Goal: Task Accomplishment & Management: Manage account settings

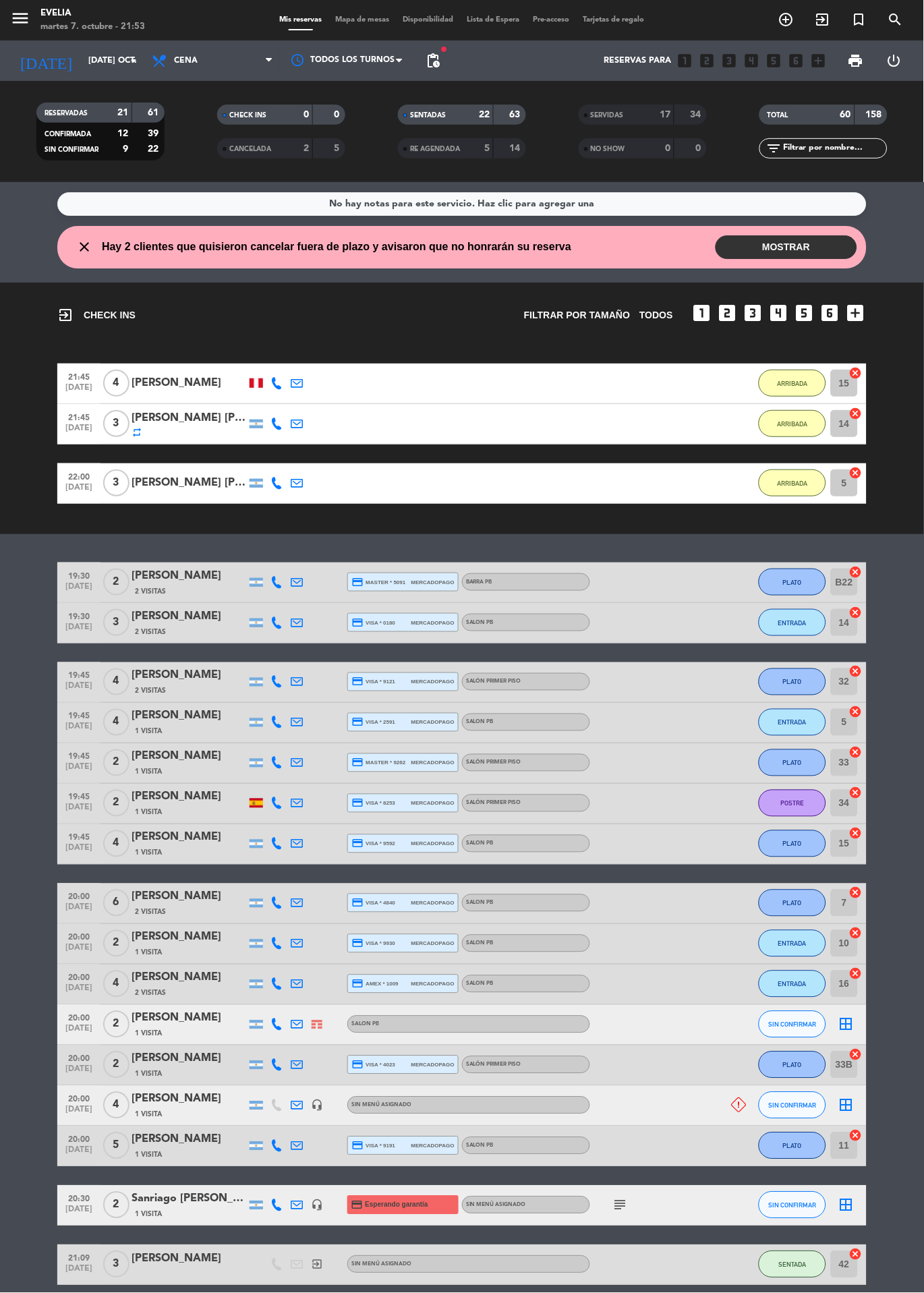
scroll to position [959, 0]
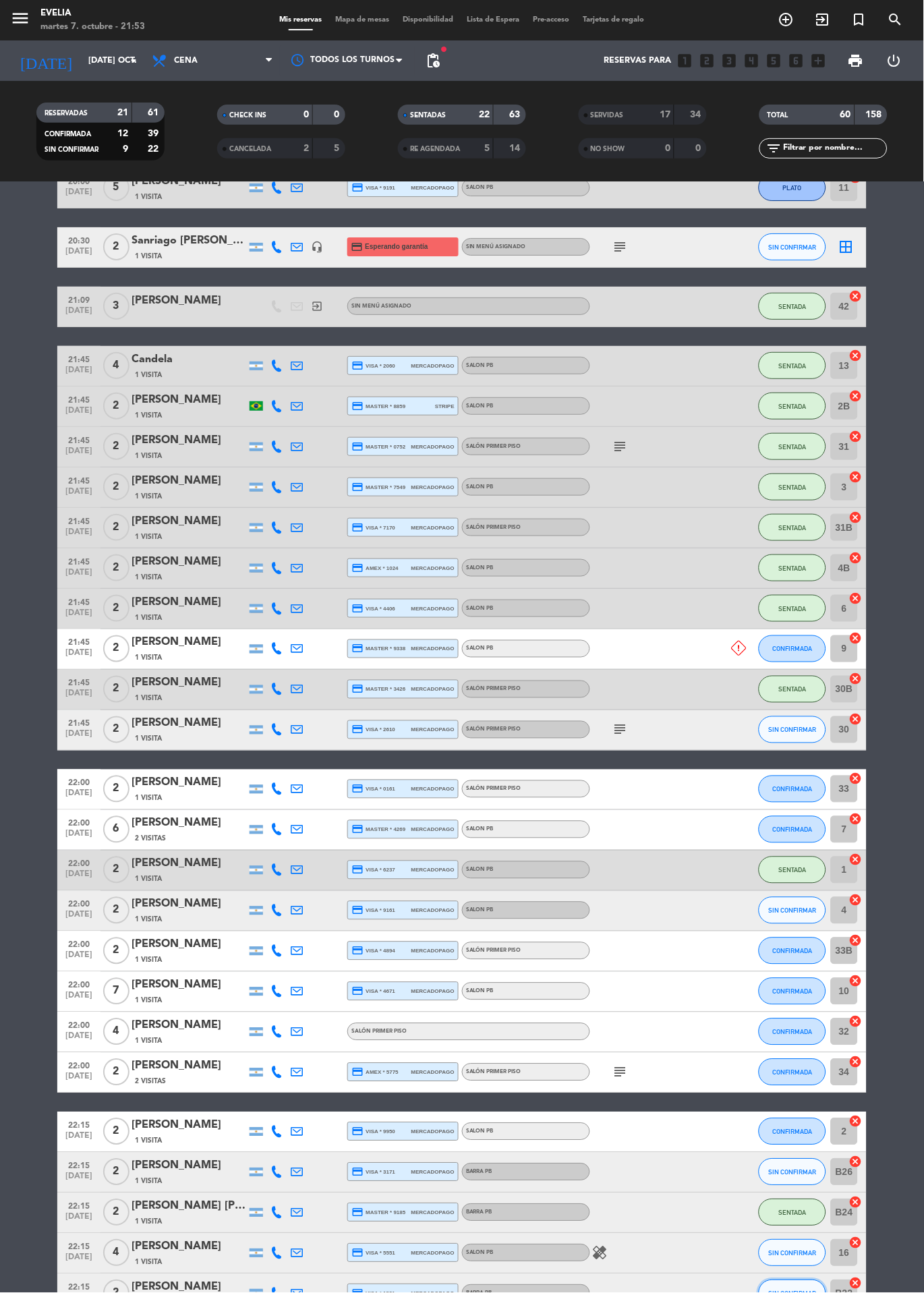
click at [786, 1292] on span "SIN CONFIRMAR" at bounding box center [792, 1294] width 48 height 8
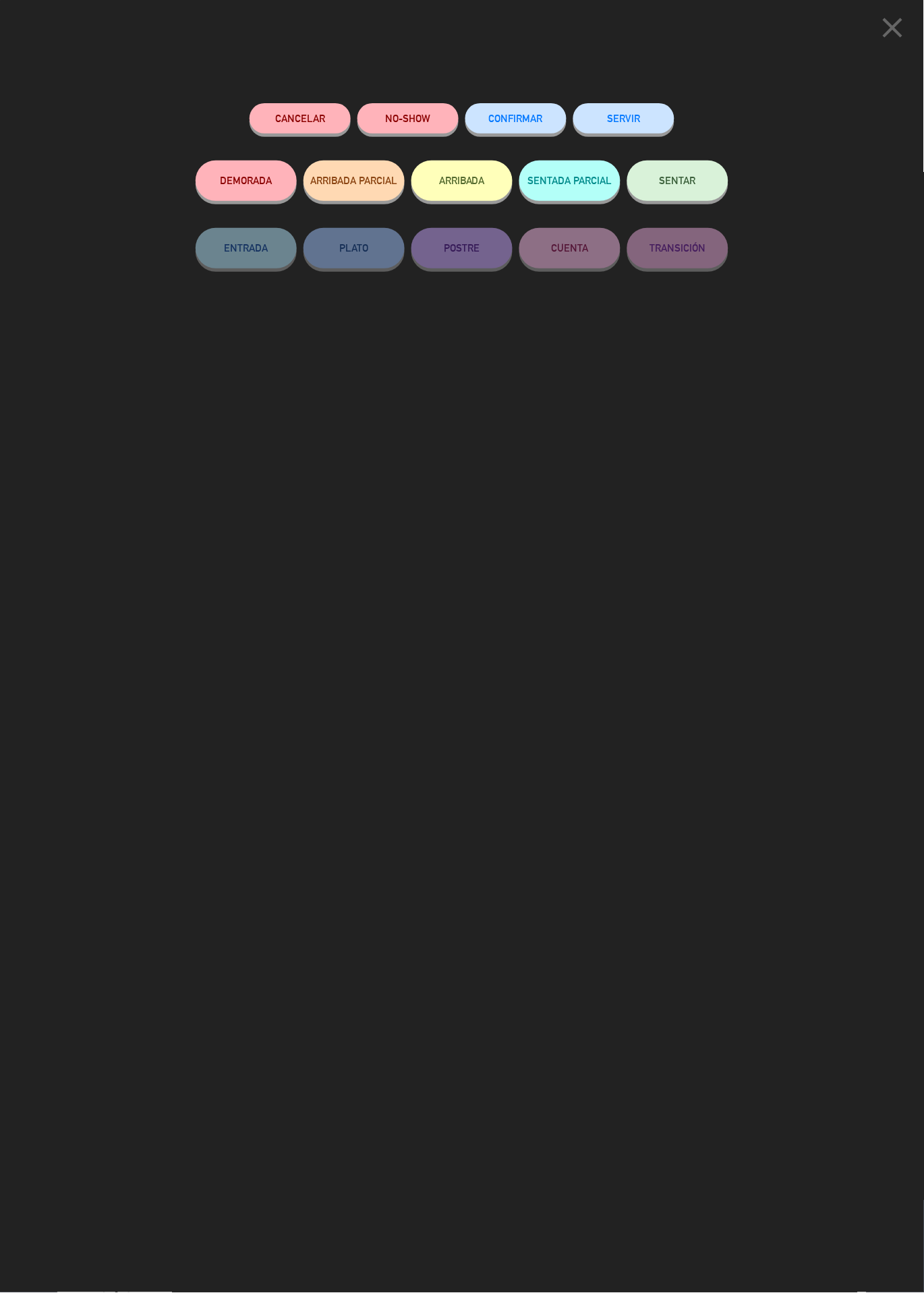
click at [695, 179] on span "SENTAR" at bounding box center [678, 181] width 36 height 12
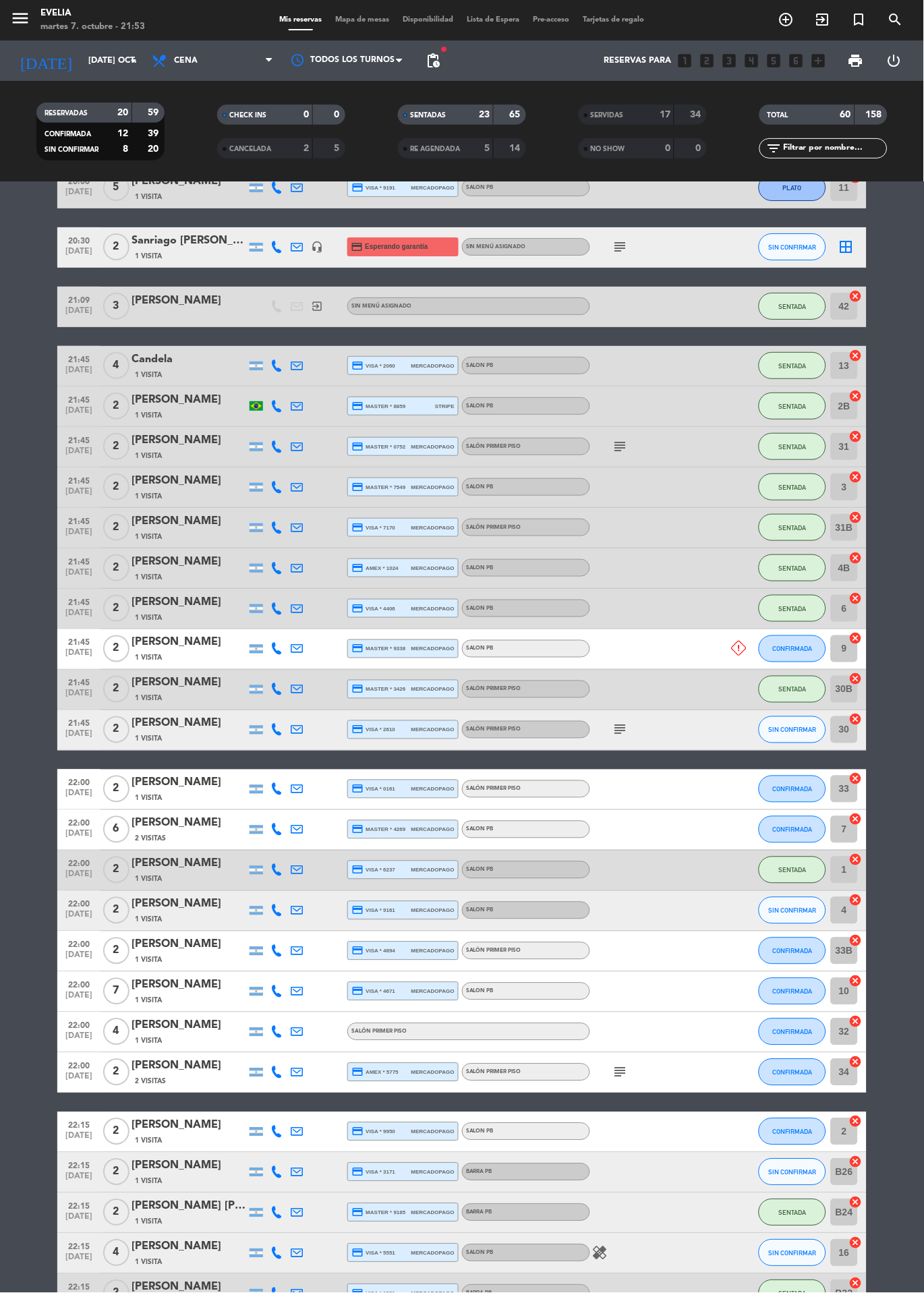
click at [624, 729] on icon "subject" at bounding box center [620, 729] width 16 height 16
click at [906, 802] on bookings-row "19:30 oct. 7 2 Elena Perkins 2 Visitas credit_card master * 5091 mercadopago BA…" at bounding box center [462, 479] width 924 height 1751
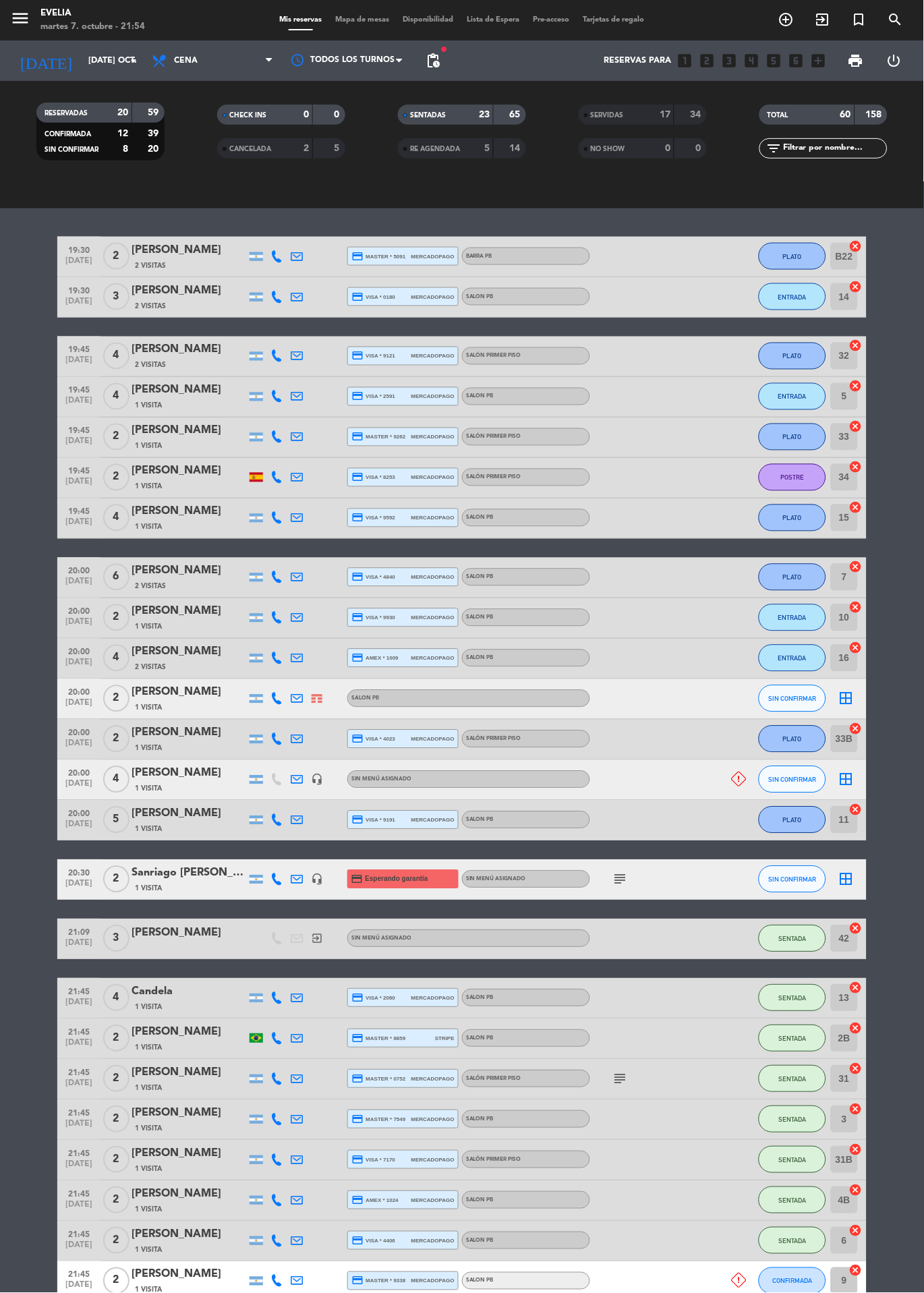
scroll to position [0, 0]
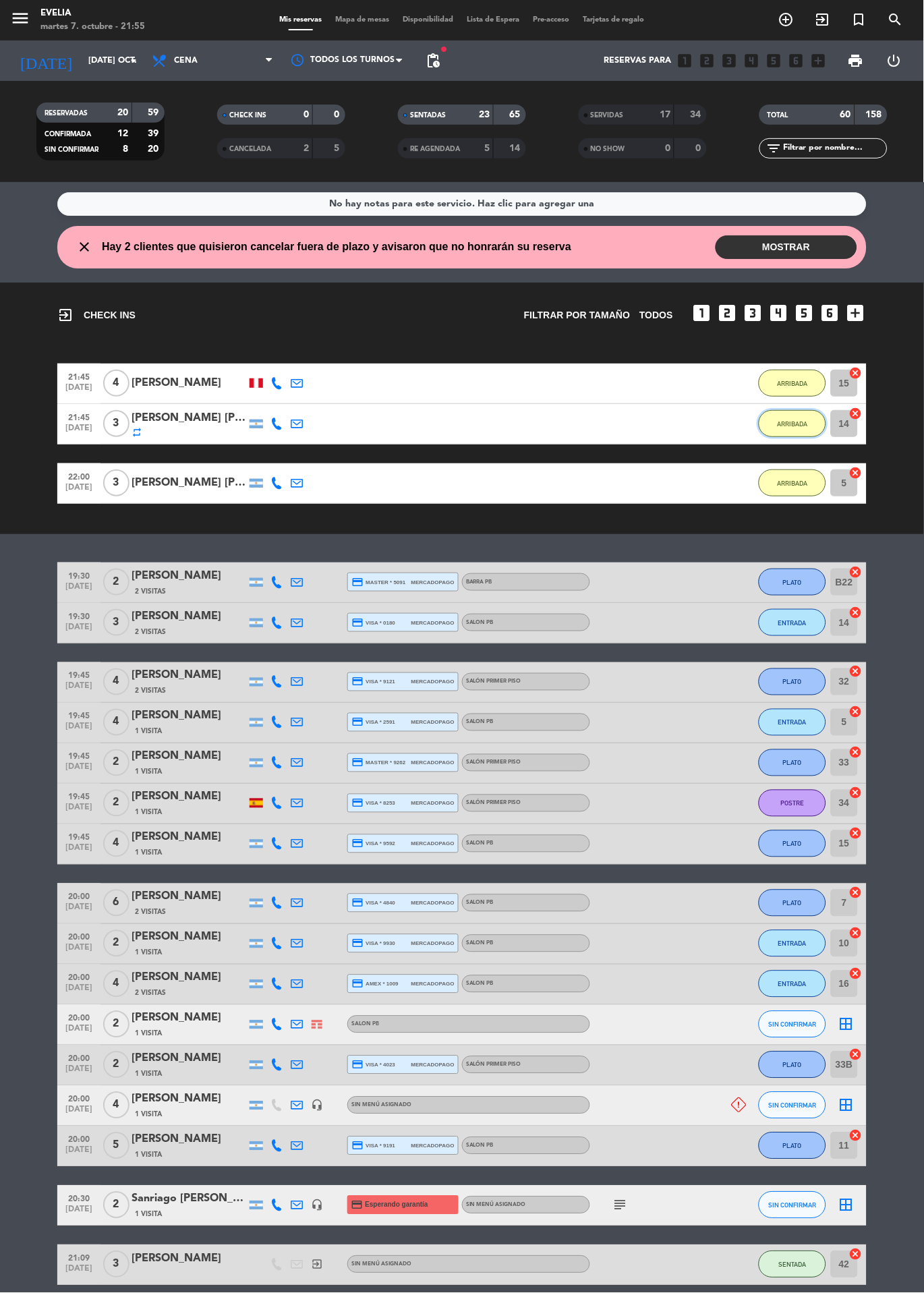
click at [787, 428] on span "ARRIBADA" at bounding box center [793, 424] width 30 height 8
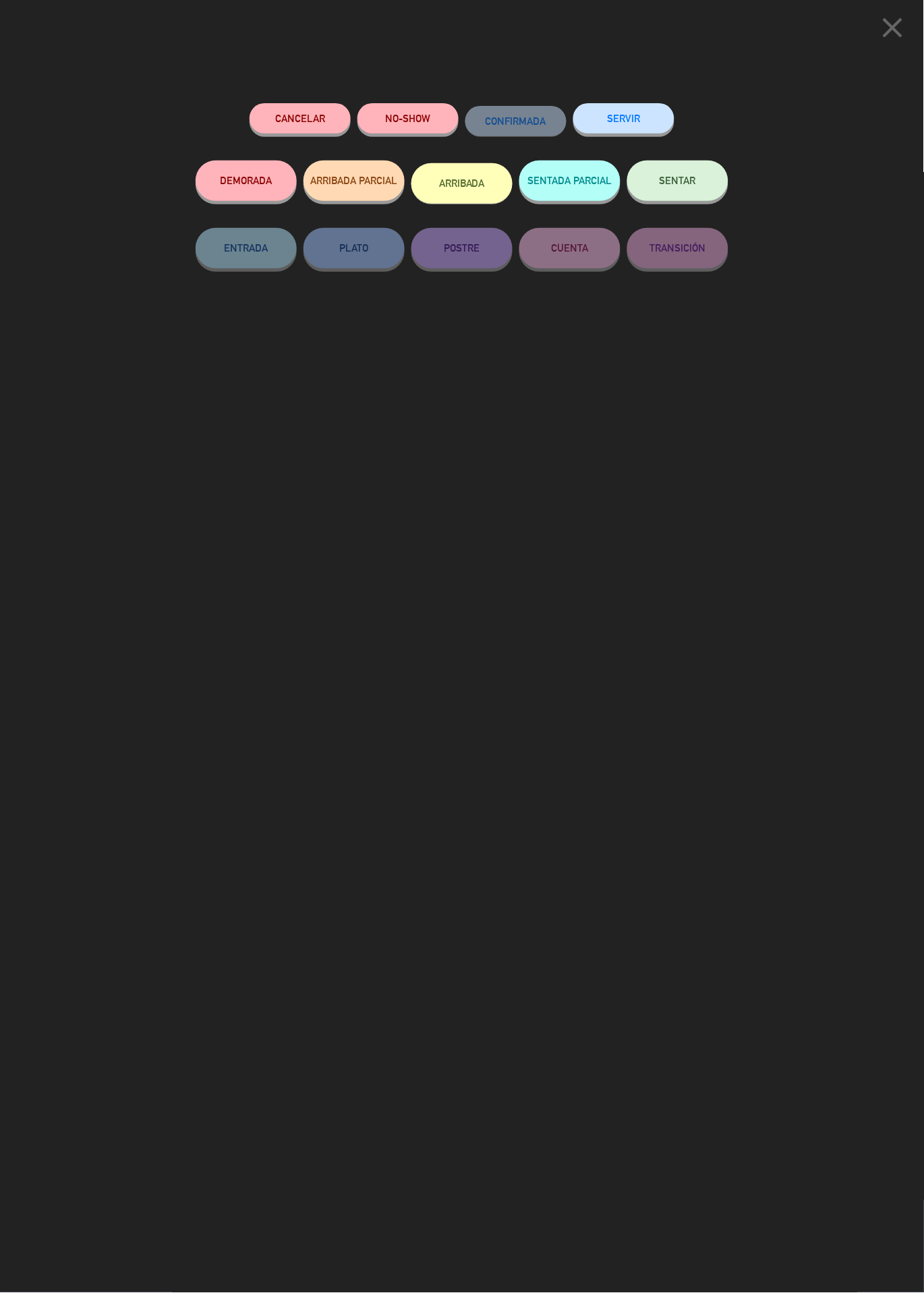
click at [689, 193] on button "SENTAR" at bounding box center [678, 181] width 101 height 41
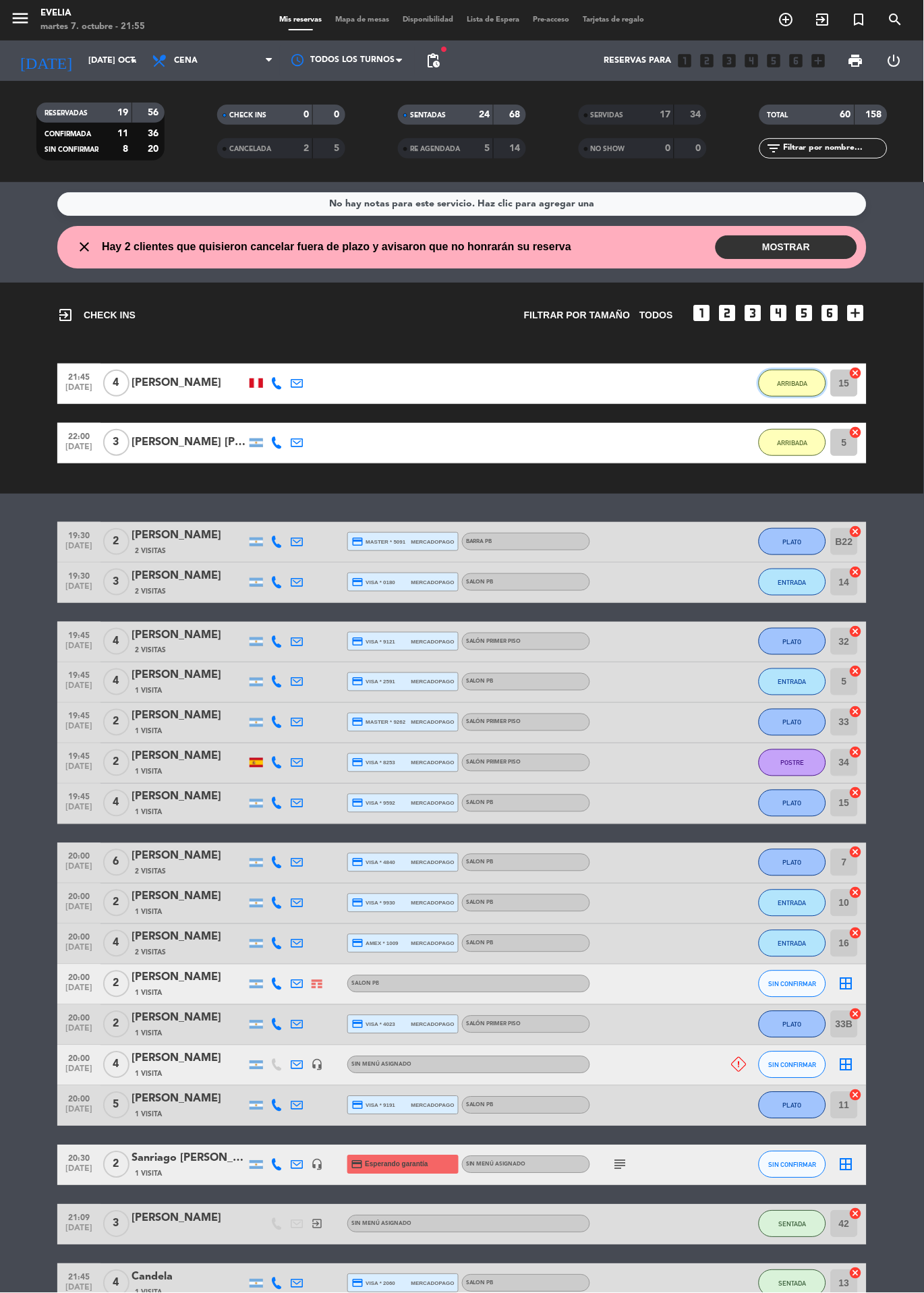
click at [781, 374] on button "ARRIBADA" at bounding box center [792, 383] width 68 height 27
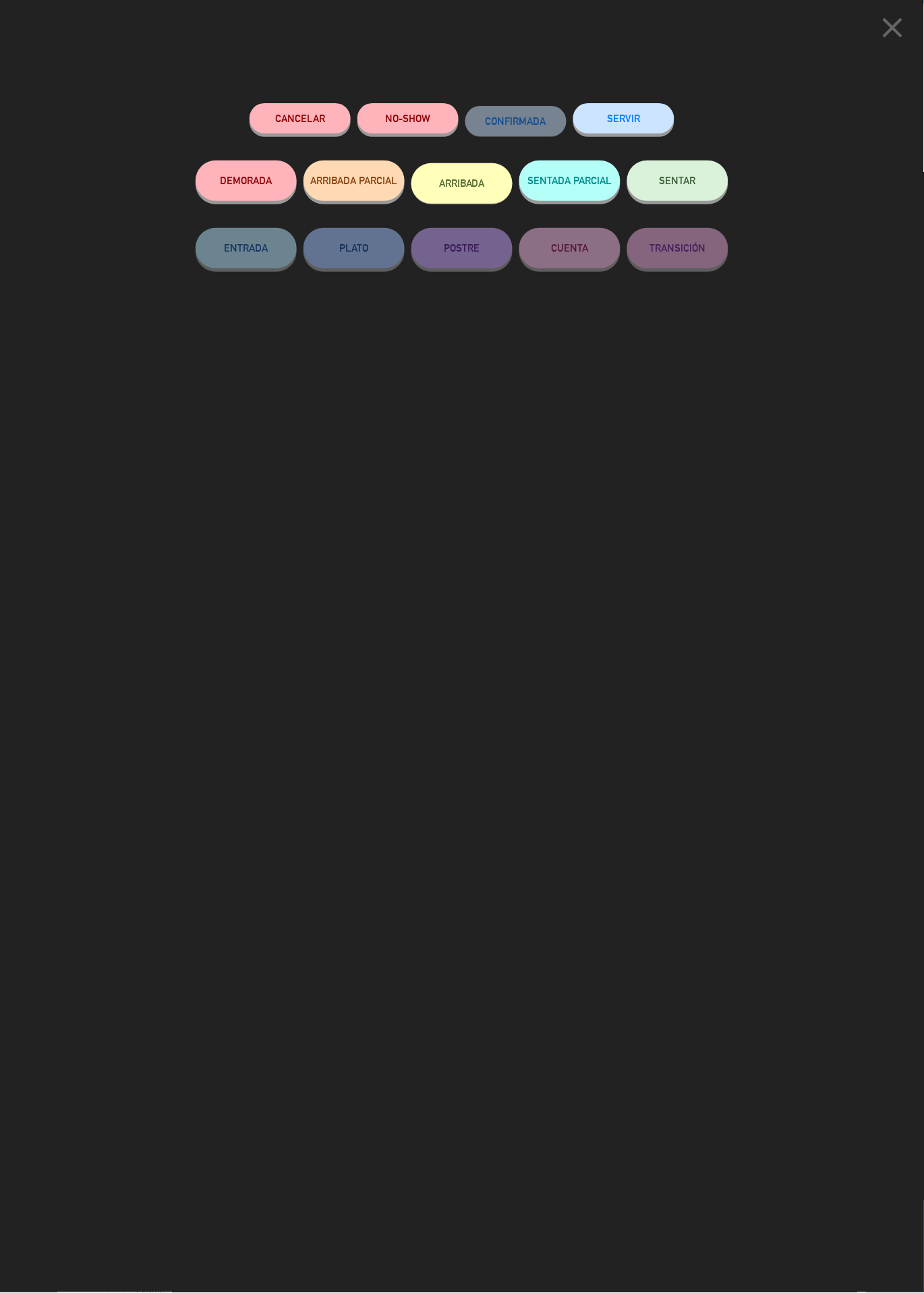
click at [672, 187] on span "SENTAR" at bounding box center [678, 181] width 36 height 12
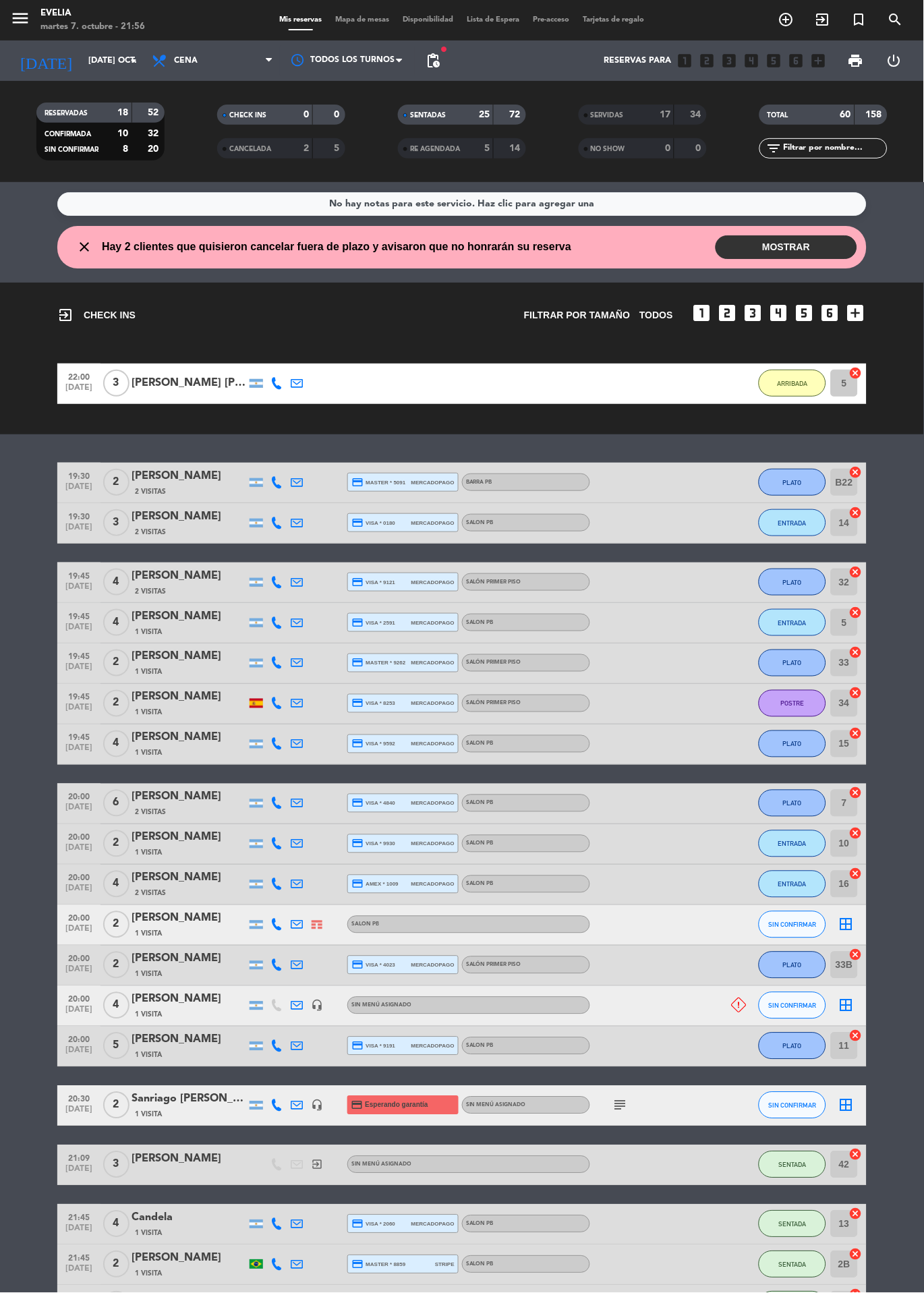
click at [378, 23] on div "Mis reservas Mapa de mesas Disponibilidad Lista de Espera Pre-acceso Tarjetas d…" at bounding box center [462, 20] width 378 height 12
click at [358, 19] on span "Mapa de mesas" at bounding box center [363, 19] width 68 height 8
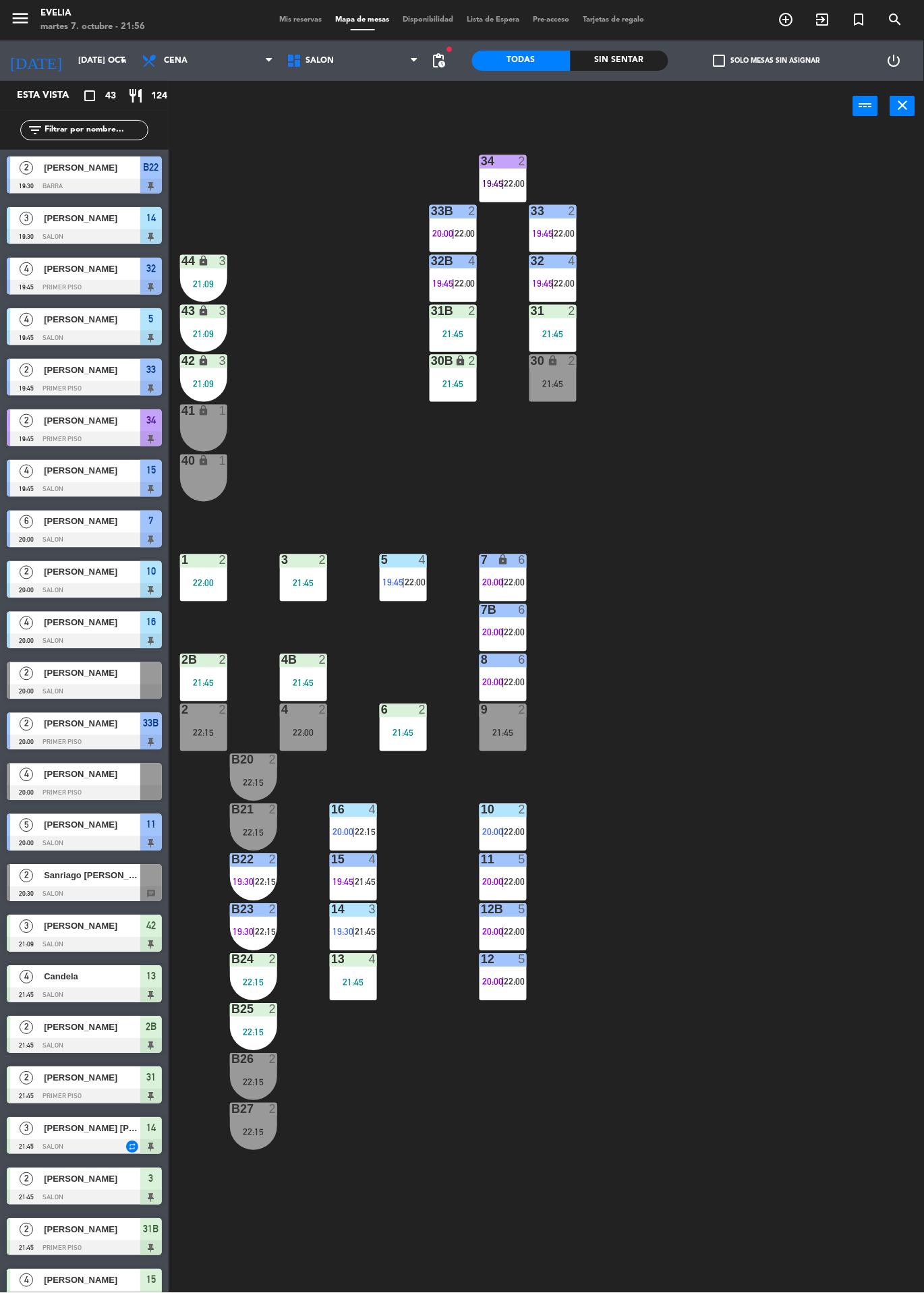
click at [554, 375] on div "30 lock 2 21:45" at bounding box center [553, 378] width 47 height 47
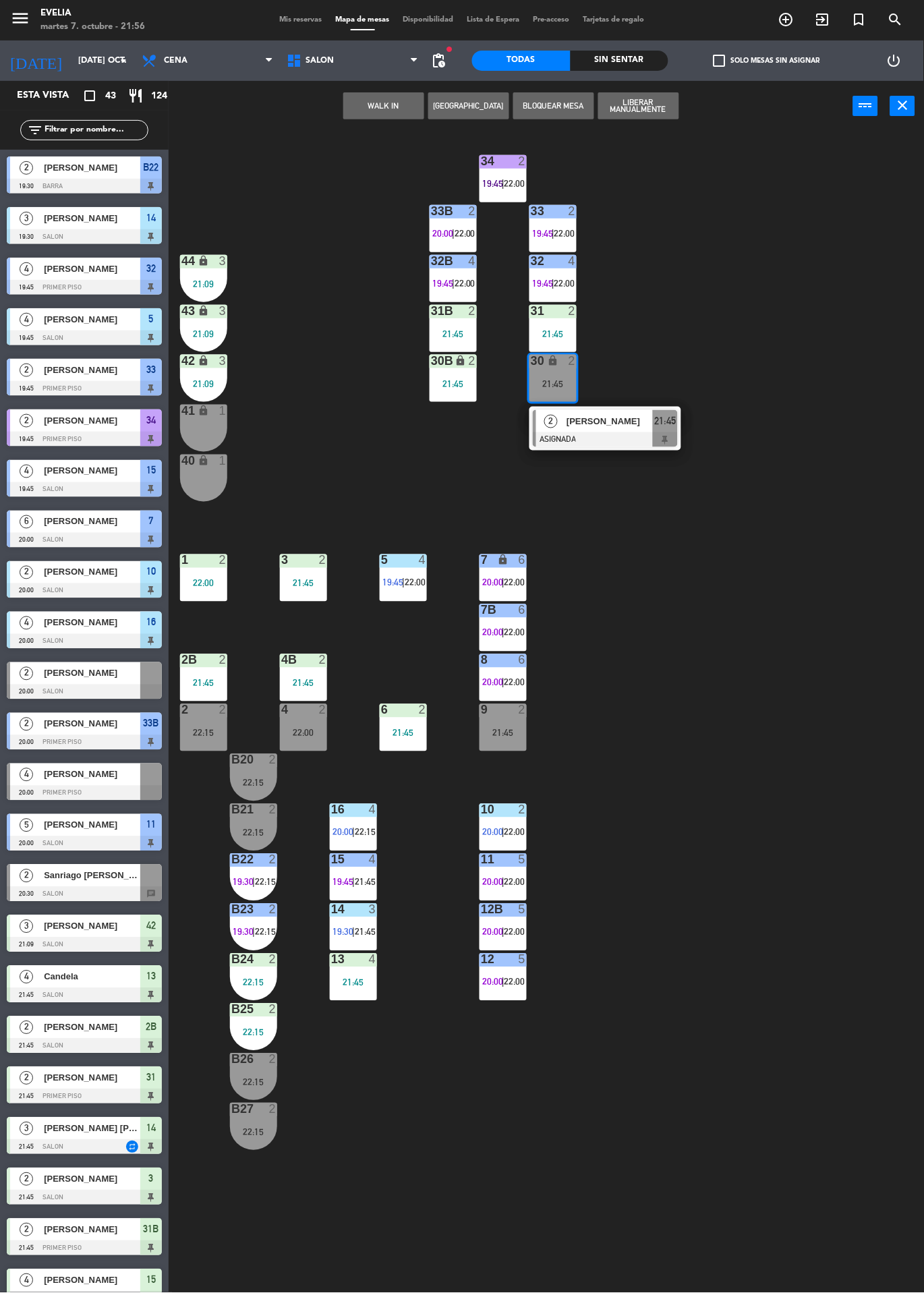
click at [626, 442] on div at bounding box center [605, 440] width 145 height 15
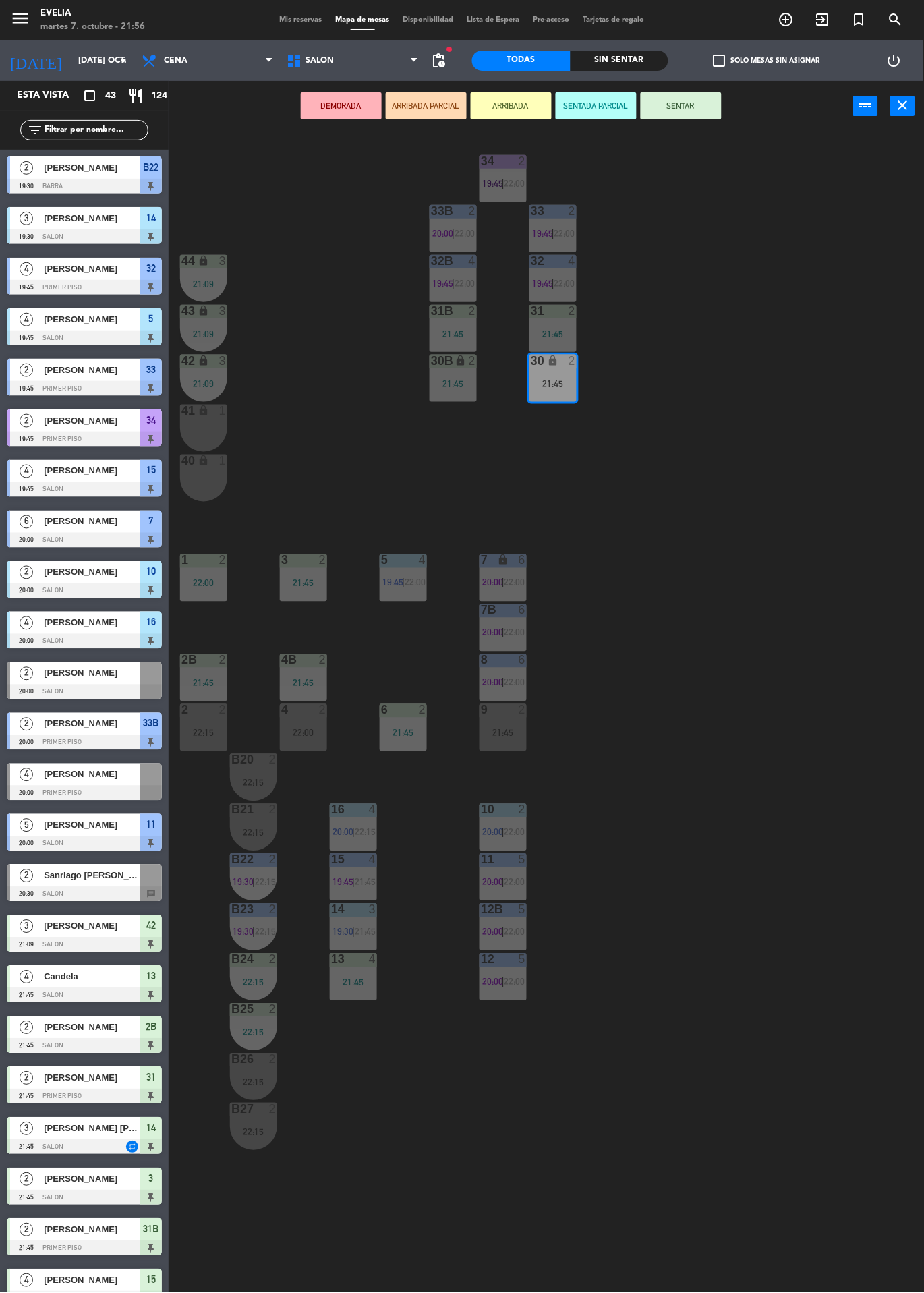
click at [499, 179] on span "19:45" at bounding box center [492, 183] width 21 height 11
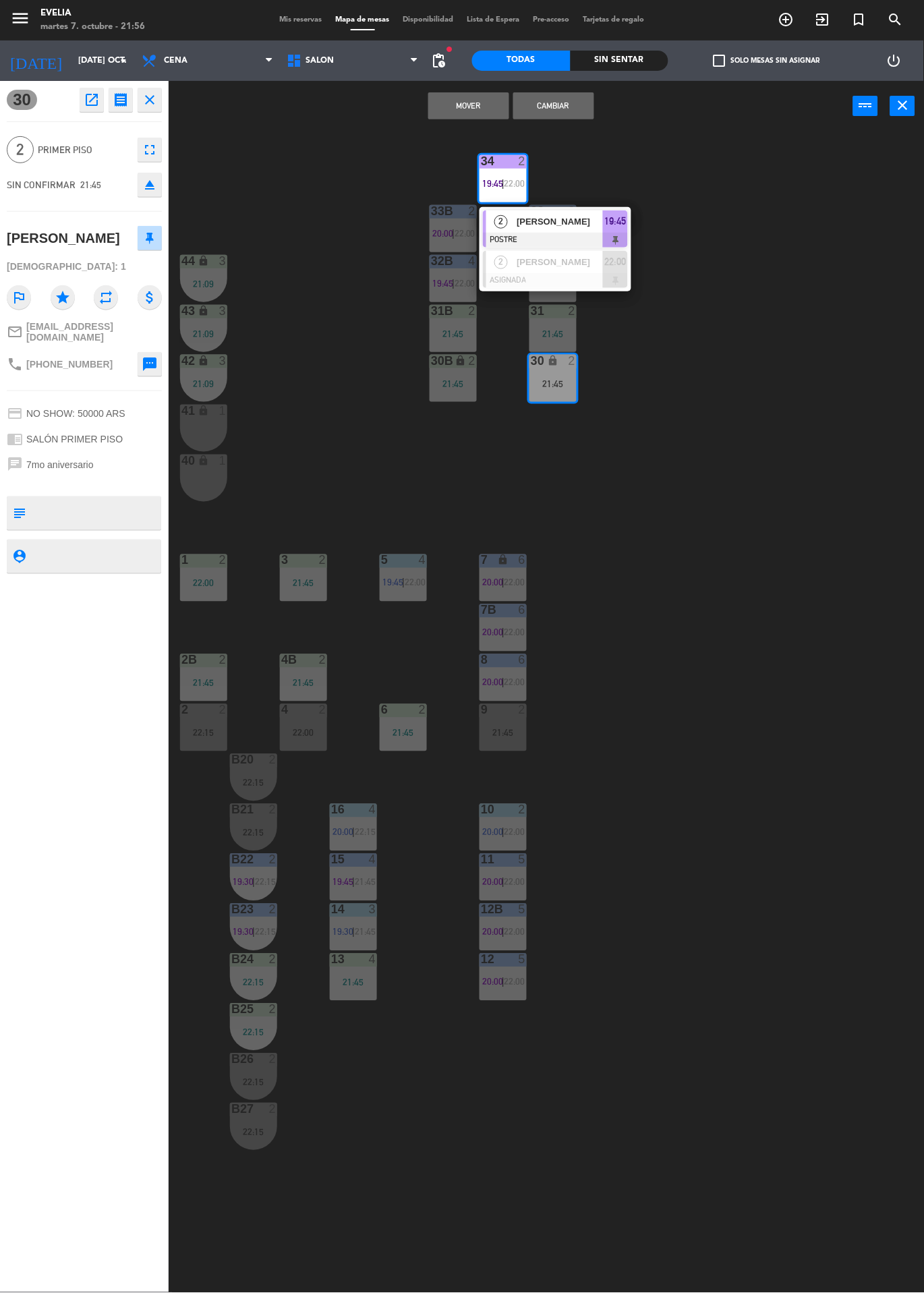
click at [541, 269] on div "[PERSON_NAME]" at bounding box center [559, 262] width 88 height 22
click at [575, 112] on button "Cambiar" at bounding box center [554, 106] width 81 height 27
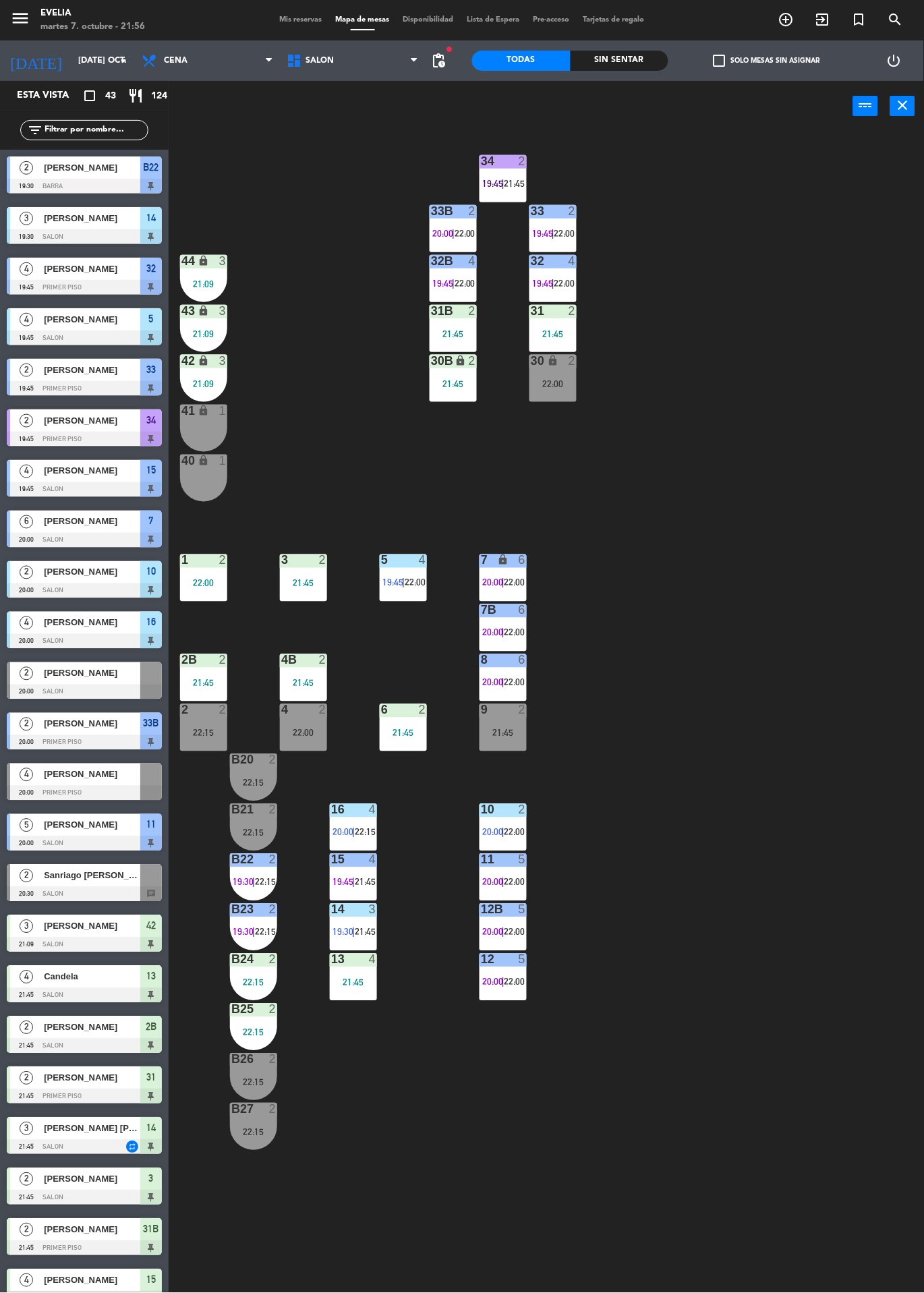
click at [515, 181] on span "21:45" at bounding box center [515, 183] width 21 height 11
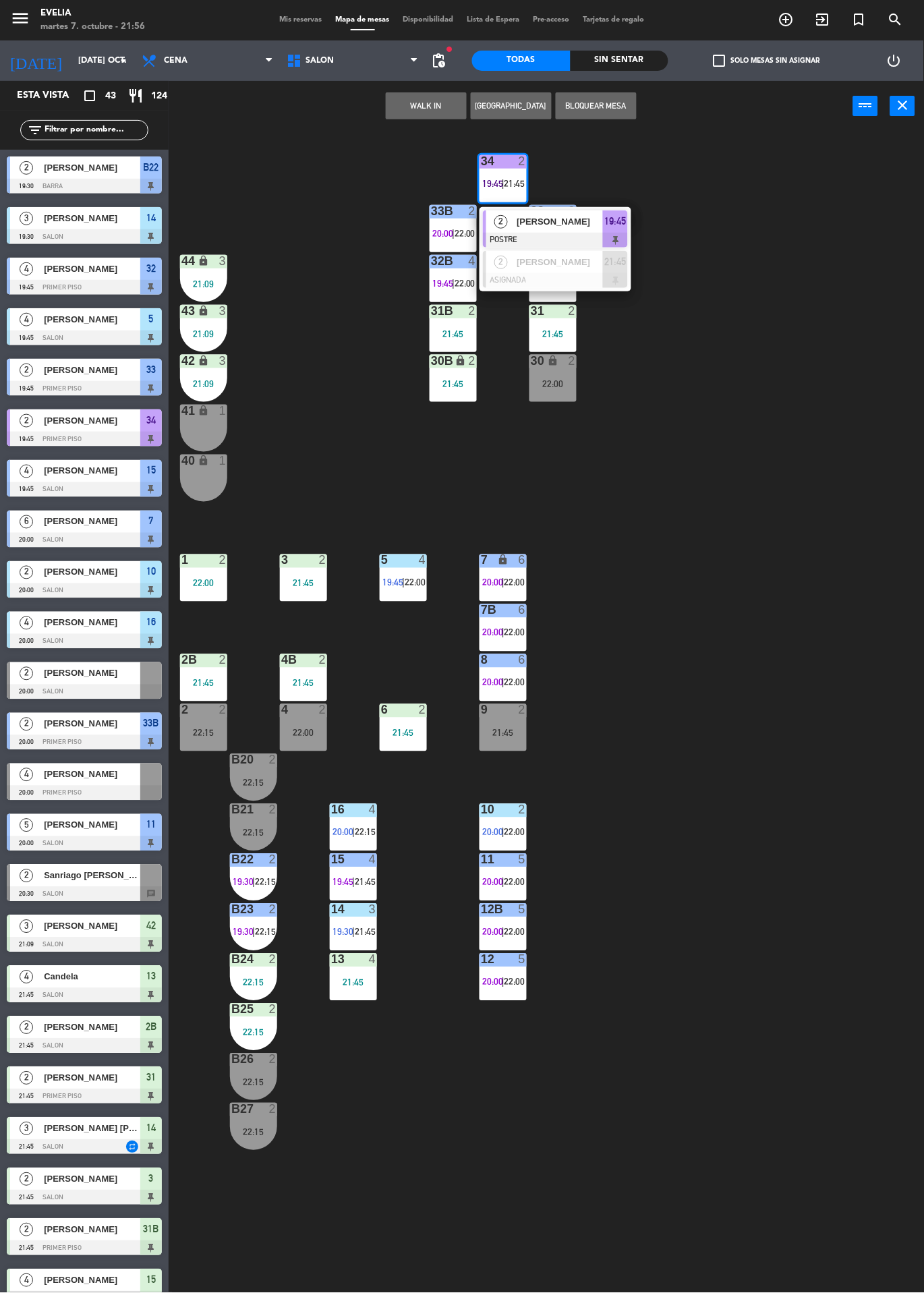
click at [570, 235] on div at bounding box center [555, 241] width 145 height 15
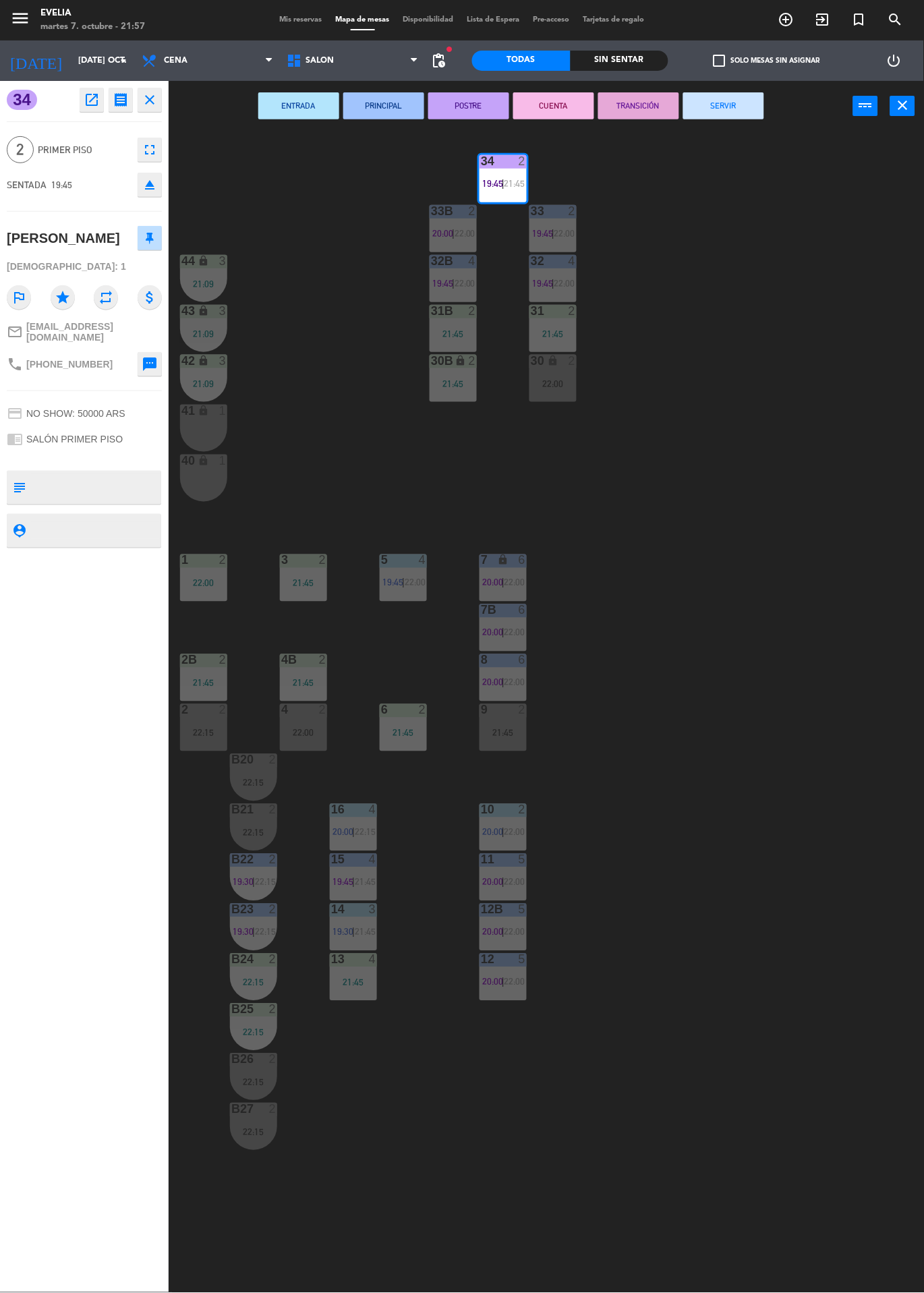
click at [728, 116] on button "SERVIR" at bounding box center [724, 106] width 81 height 27
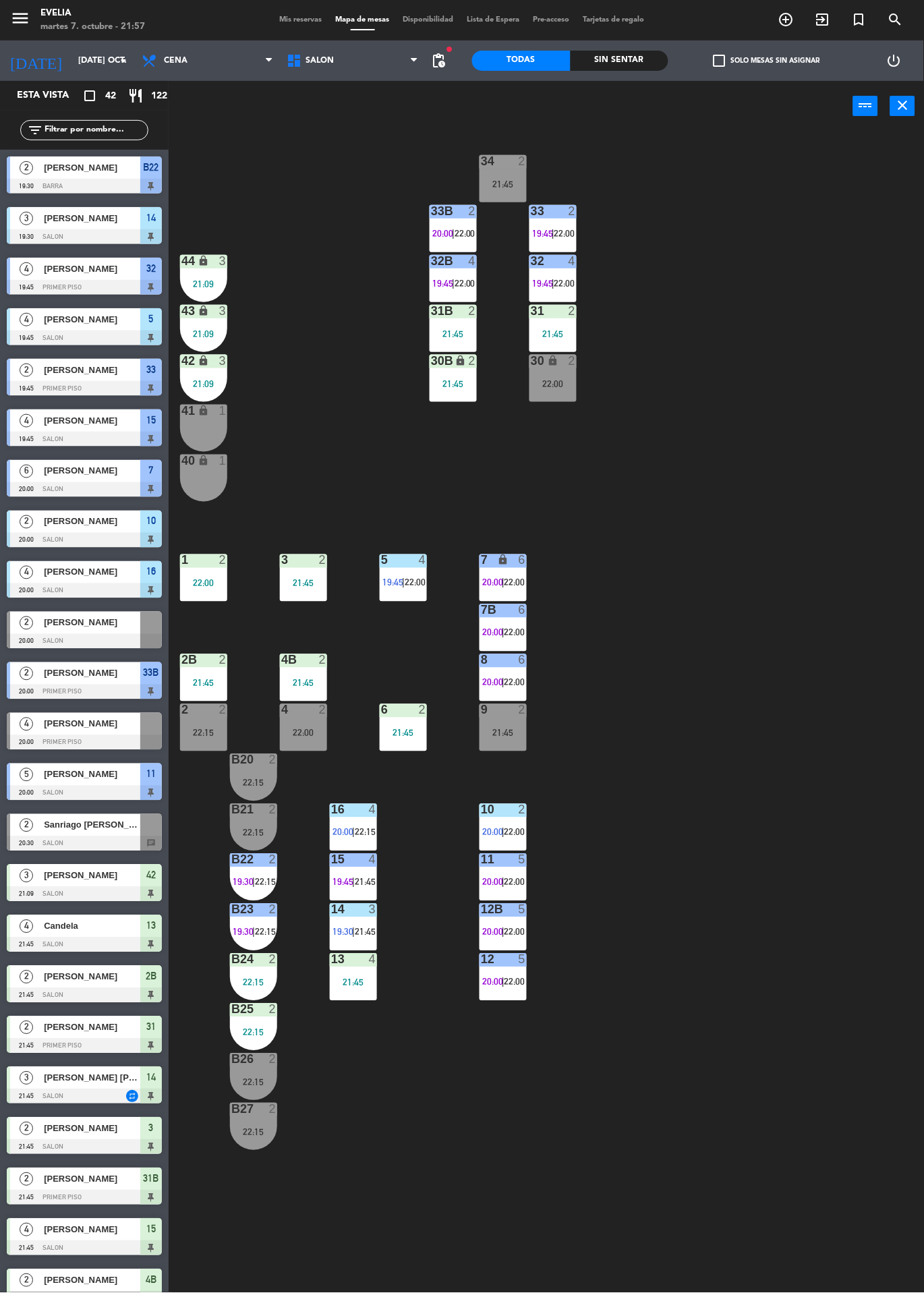
click at [255, 882] on span "|" at bounding box center [253, 882] width 3 height 11
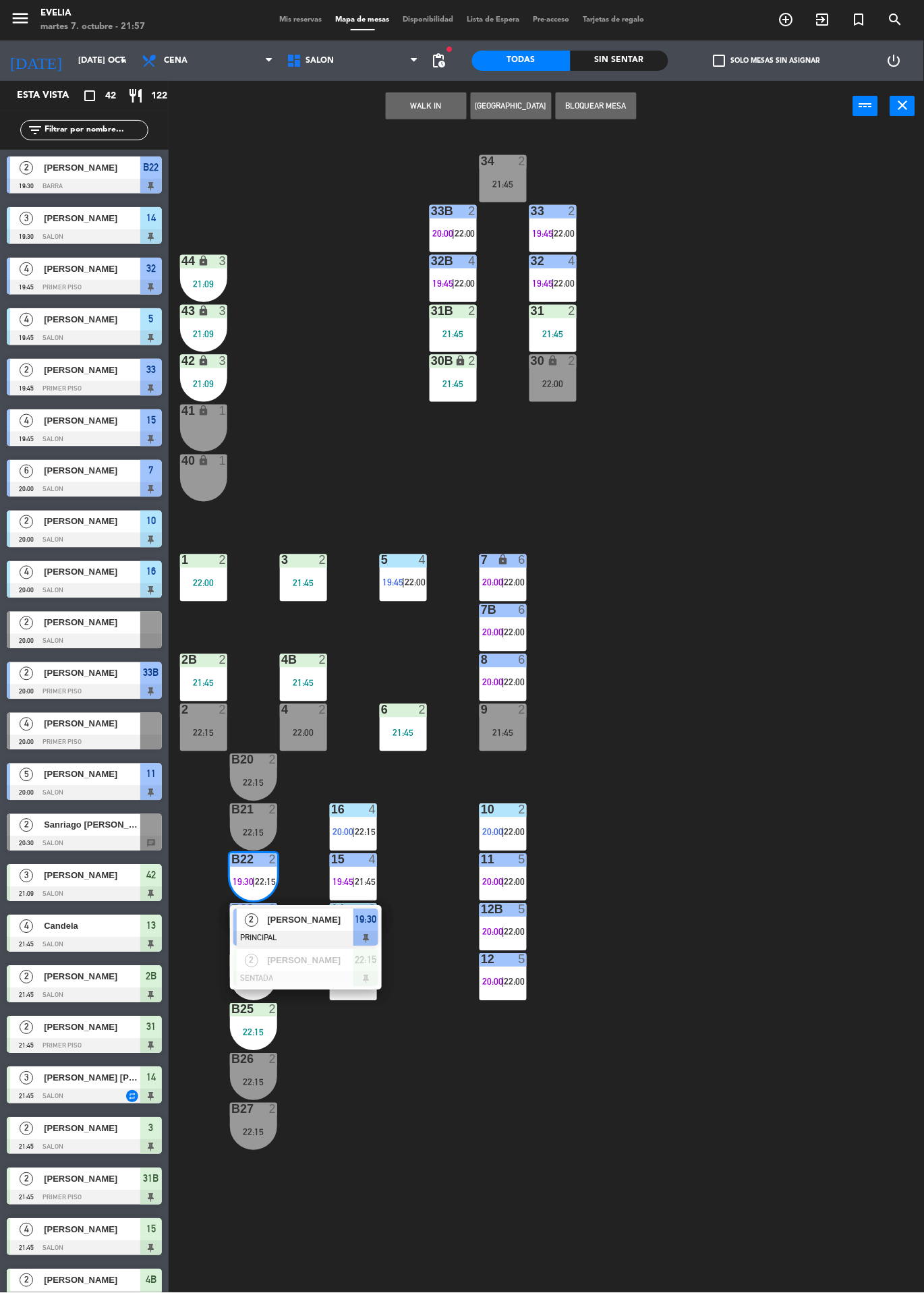
click at [343, 919] on span "Elena Perkins" at bounding box center [311, 920] width 86 height 14
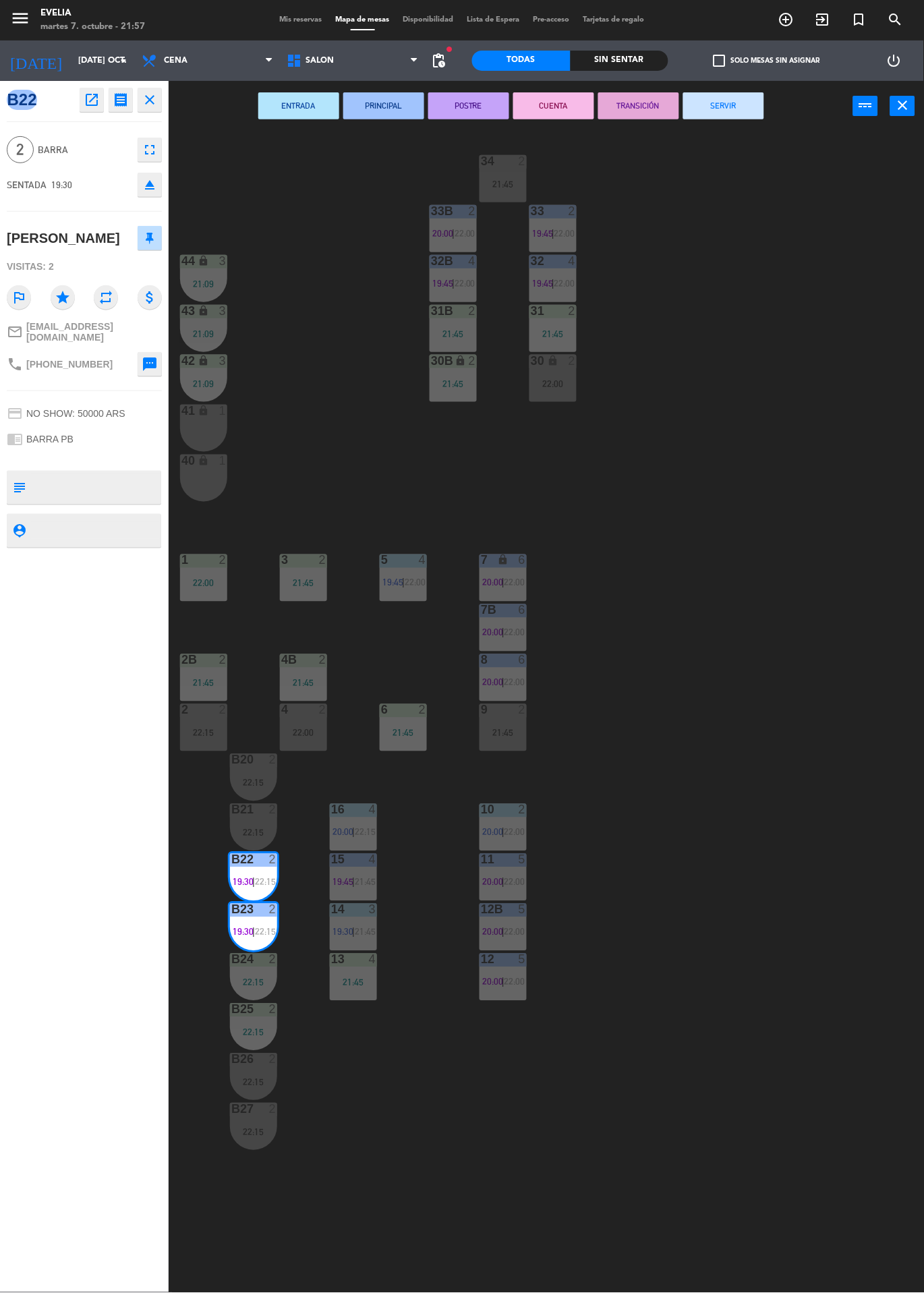
click at [750, 101] on button "SERVIR" at bounding box center [724, 106] width 81 height 27
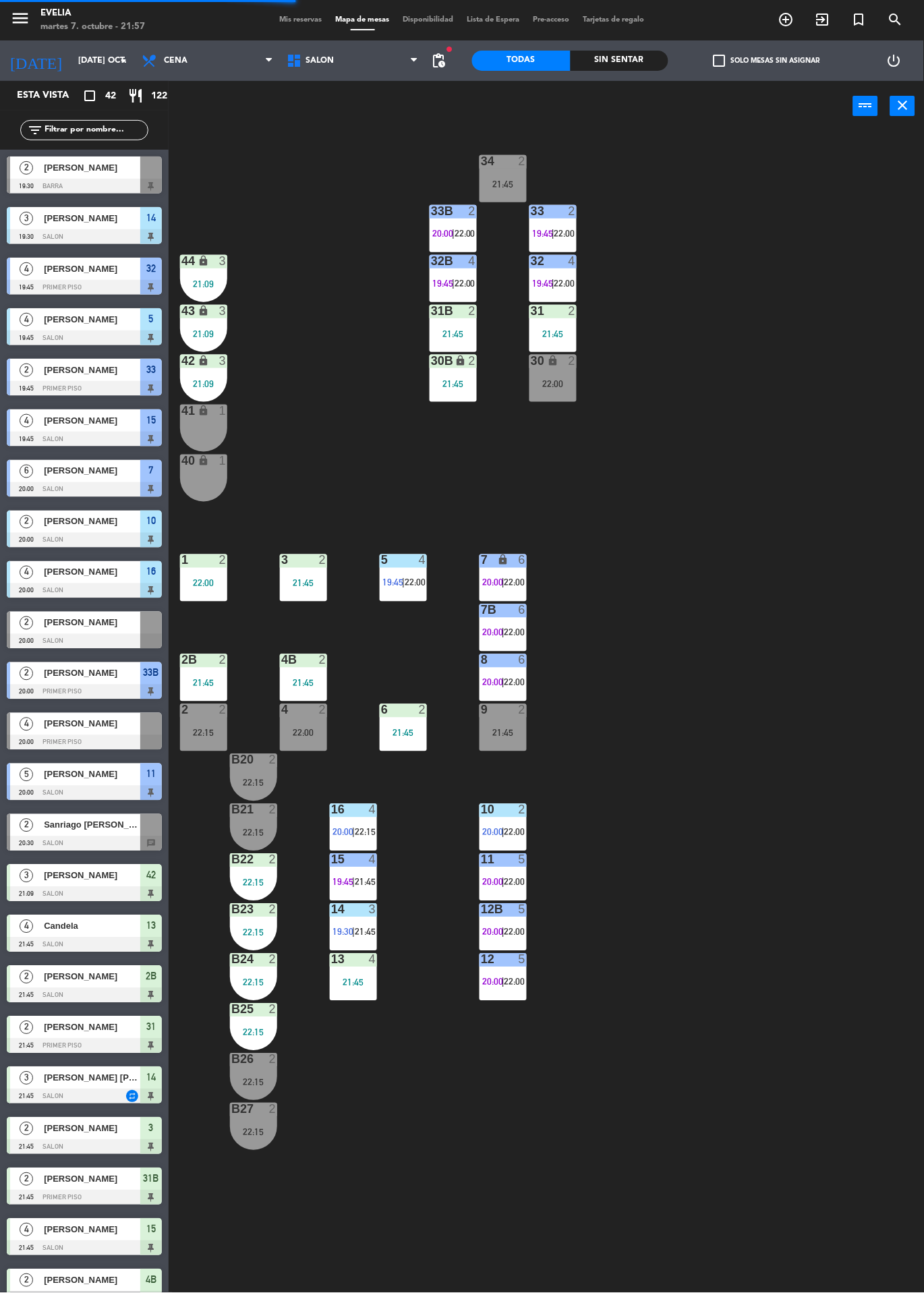
click at [262, 1082] on div "22:15" at bounding box center [254, 1082] width 47 height 9
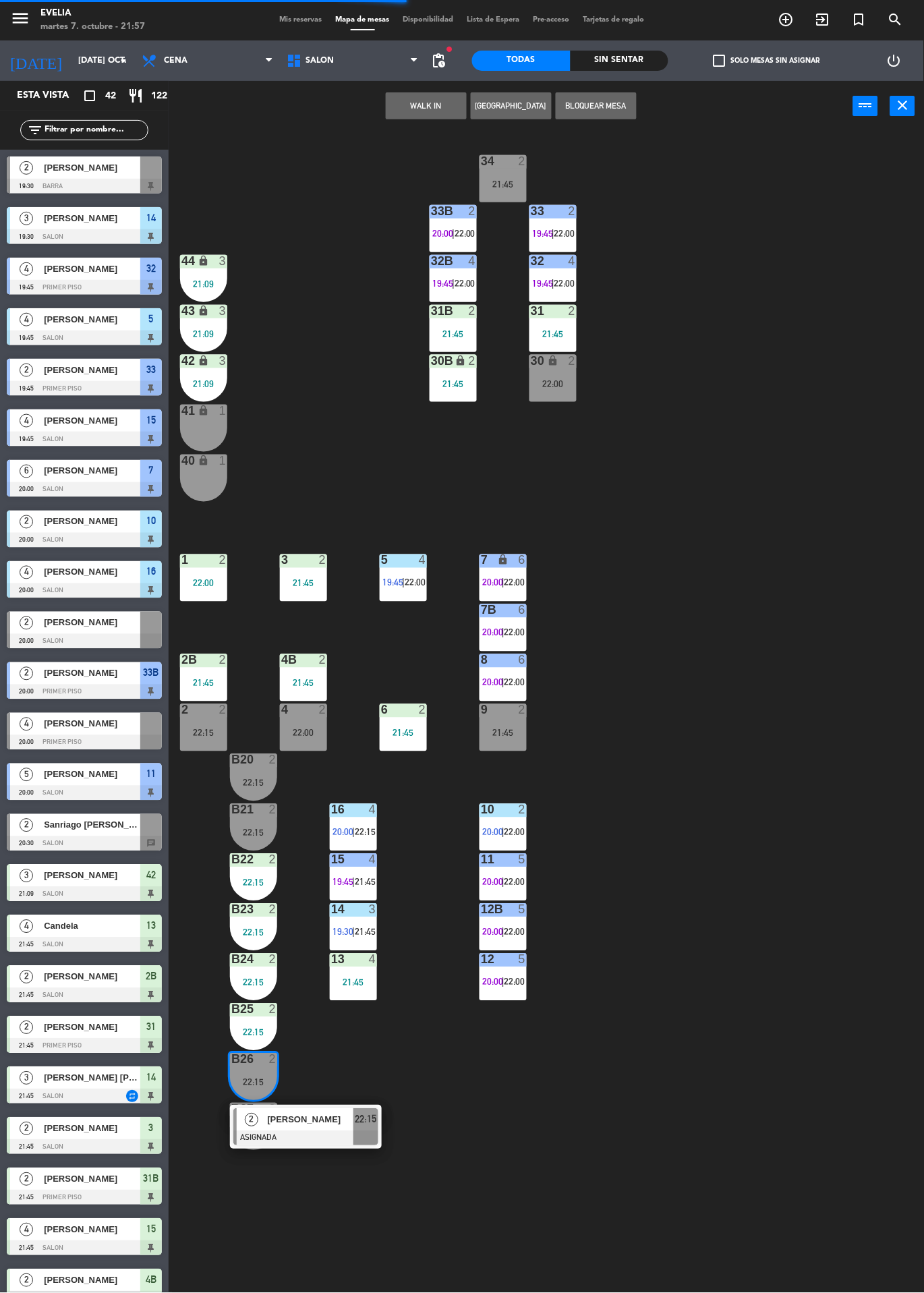
click at [518, 1120] on div "34 2 21:45 33B 2 20:00 | 22:00 33 2 19:45 | 22:00 44 lock 3 21:09 32B 4 19:45 |…" at bounding box center [551, 777] width 746 height 1291
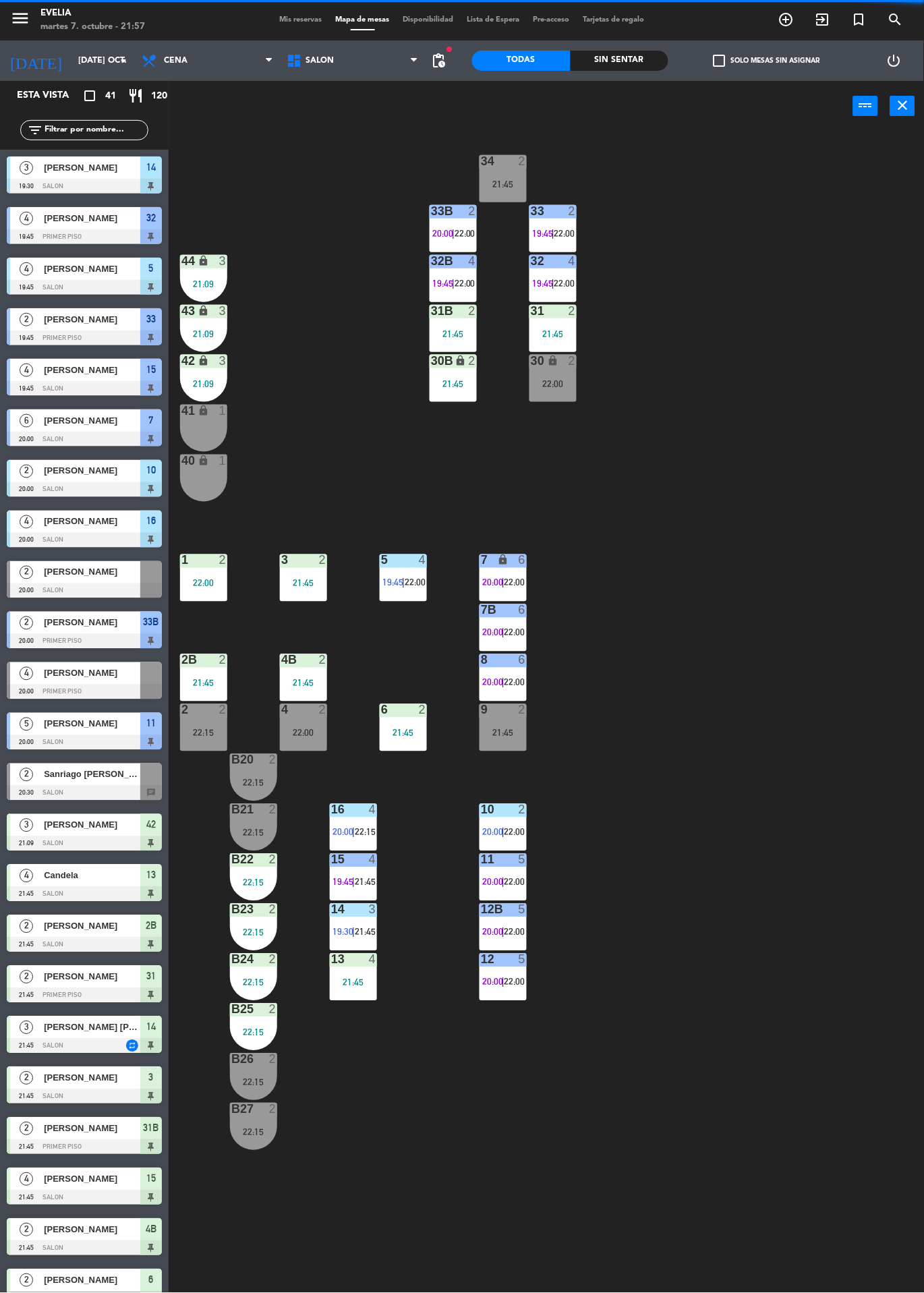
click at [263, 787] on div "22:15" at bounding box center [254, 782] width 47 height 9
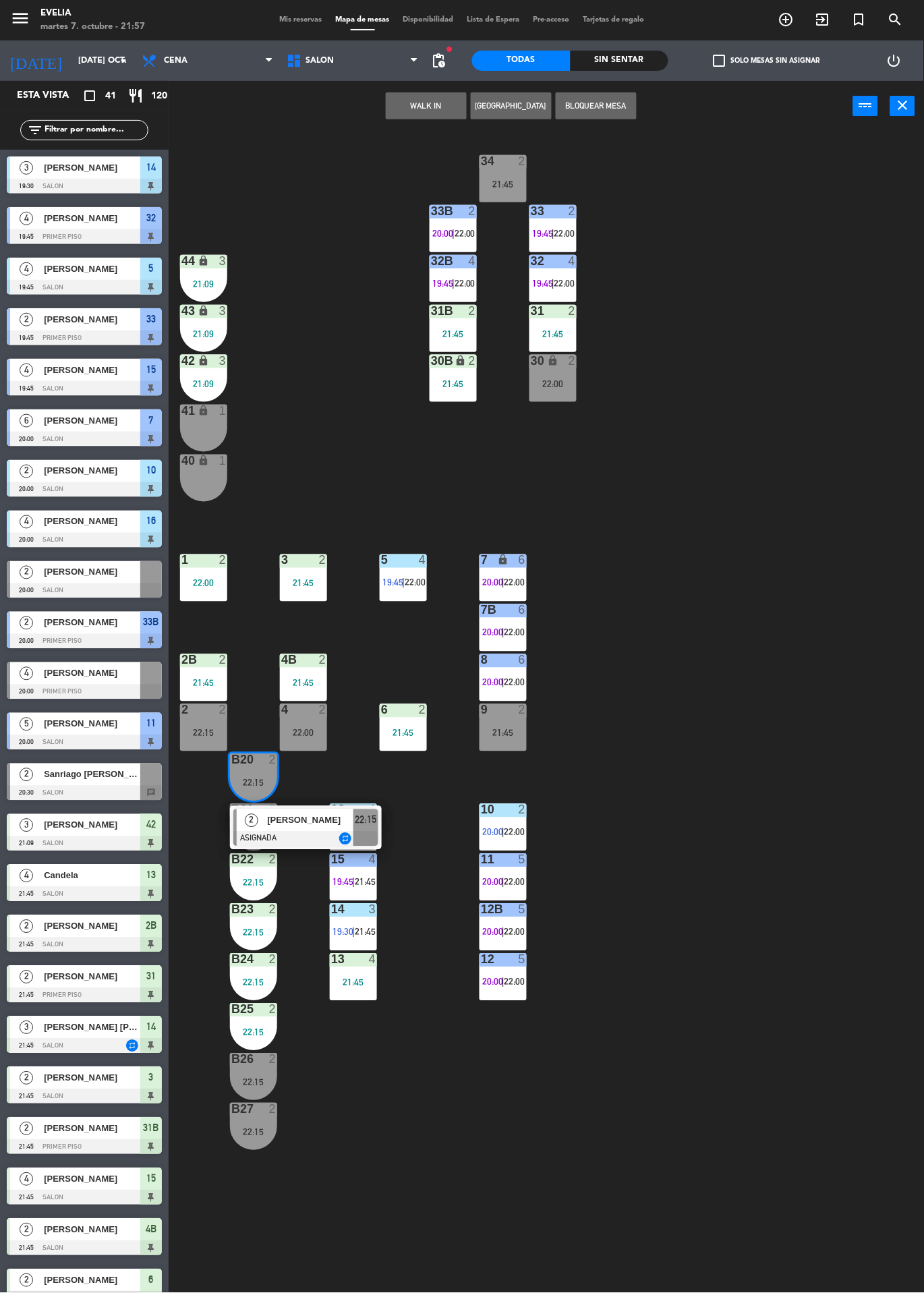
click at [694, 798] on div "34 2 21:45 33B 2 20:00 | 22:00 33 2 19:45 | 22:00 44 lock 3 21:09 32B 4 19:45 |…" at bounding box center [551, 777] width 746 height 1291
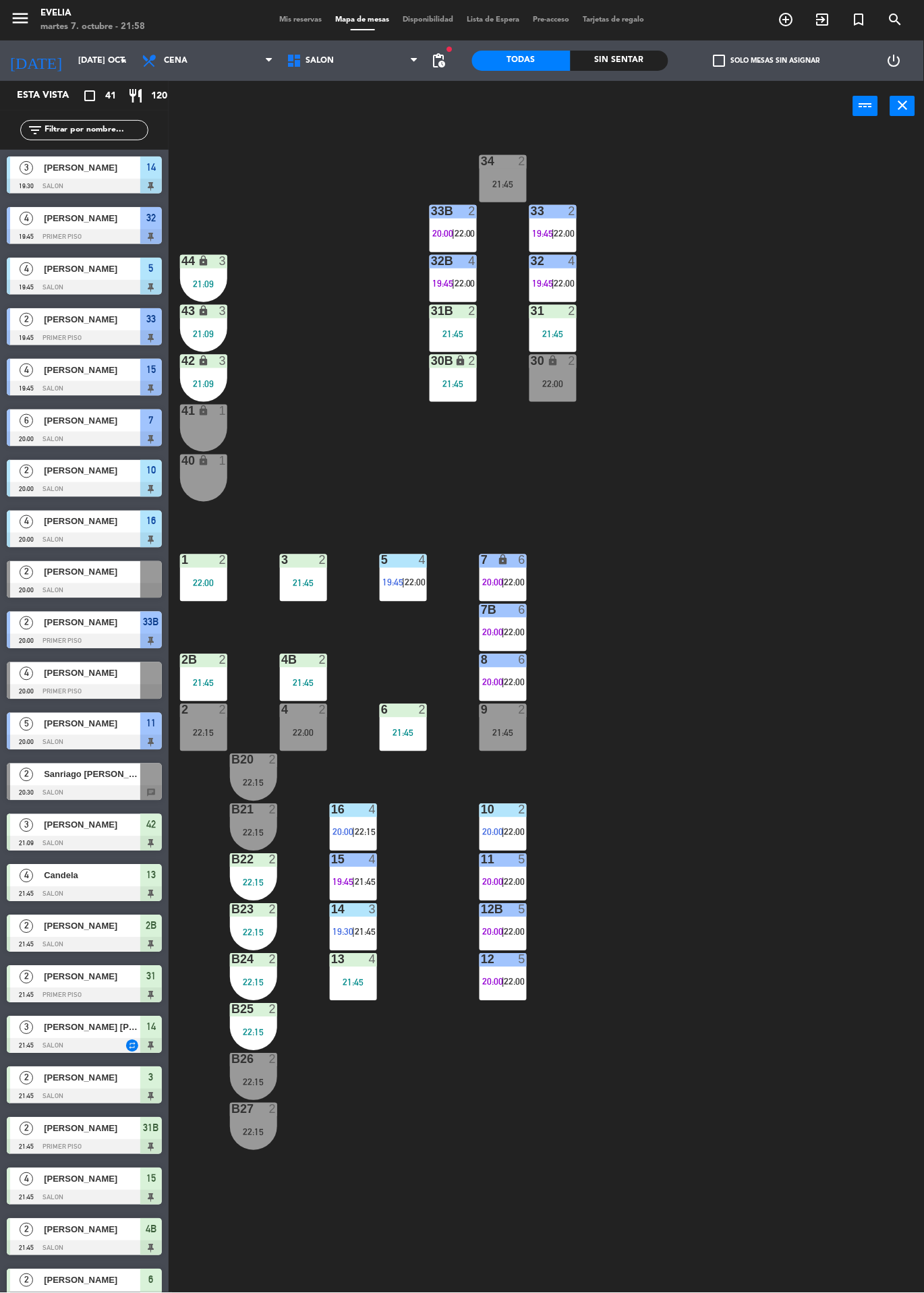
click at [561, 278] on span "22:00" at bounding box center [565, 283] width 21 height 11
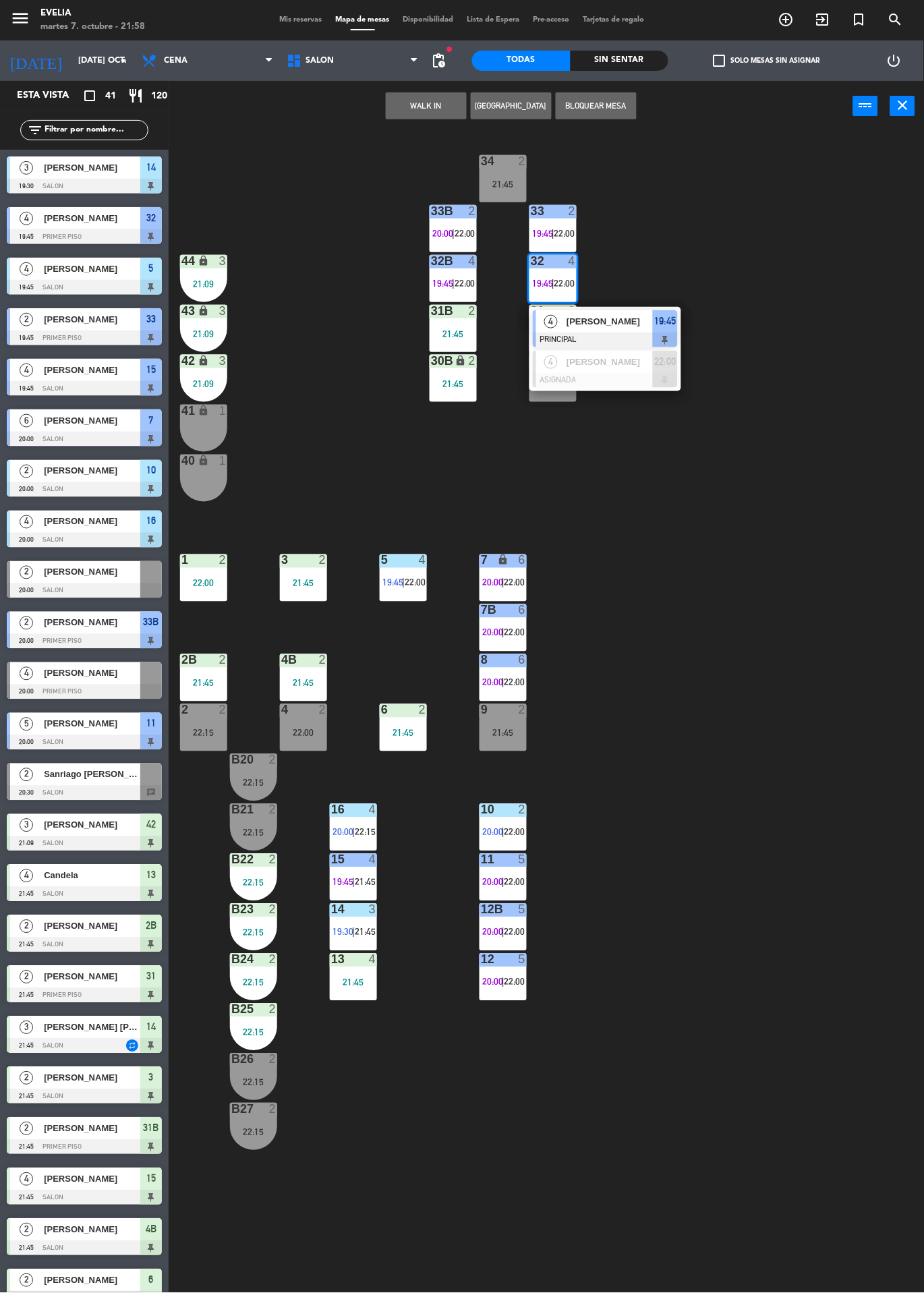
click at [608, 333] on div at bounding box center [605, 340] width 145 height 15
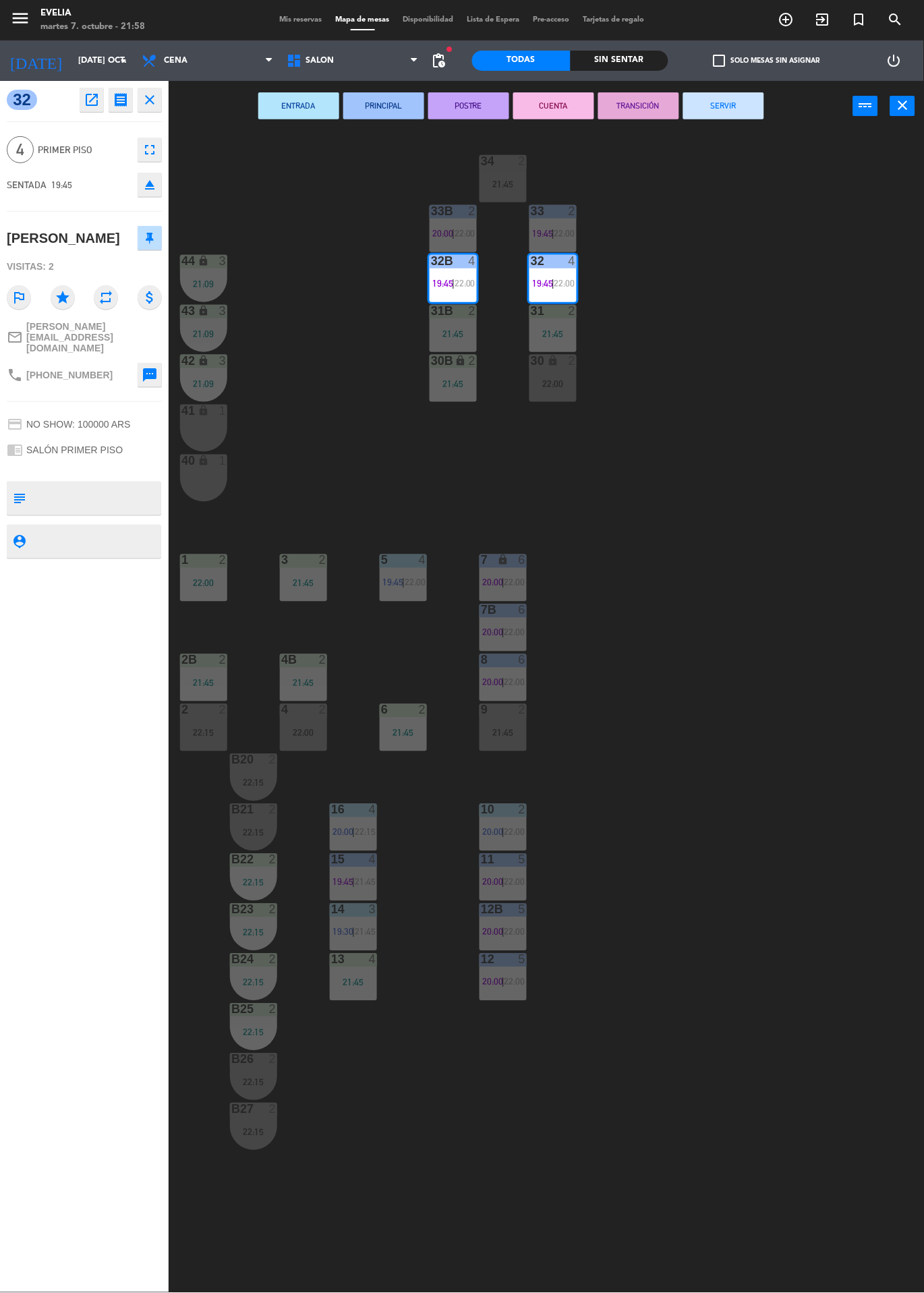
click at [731, 114] on button "SERVIR" at bounding box center [724, 106] width 81 height 27
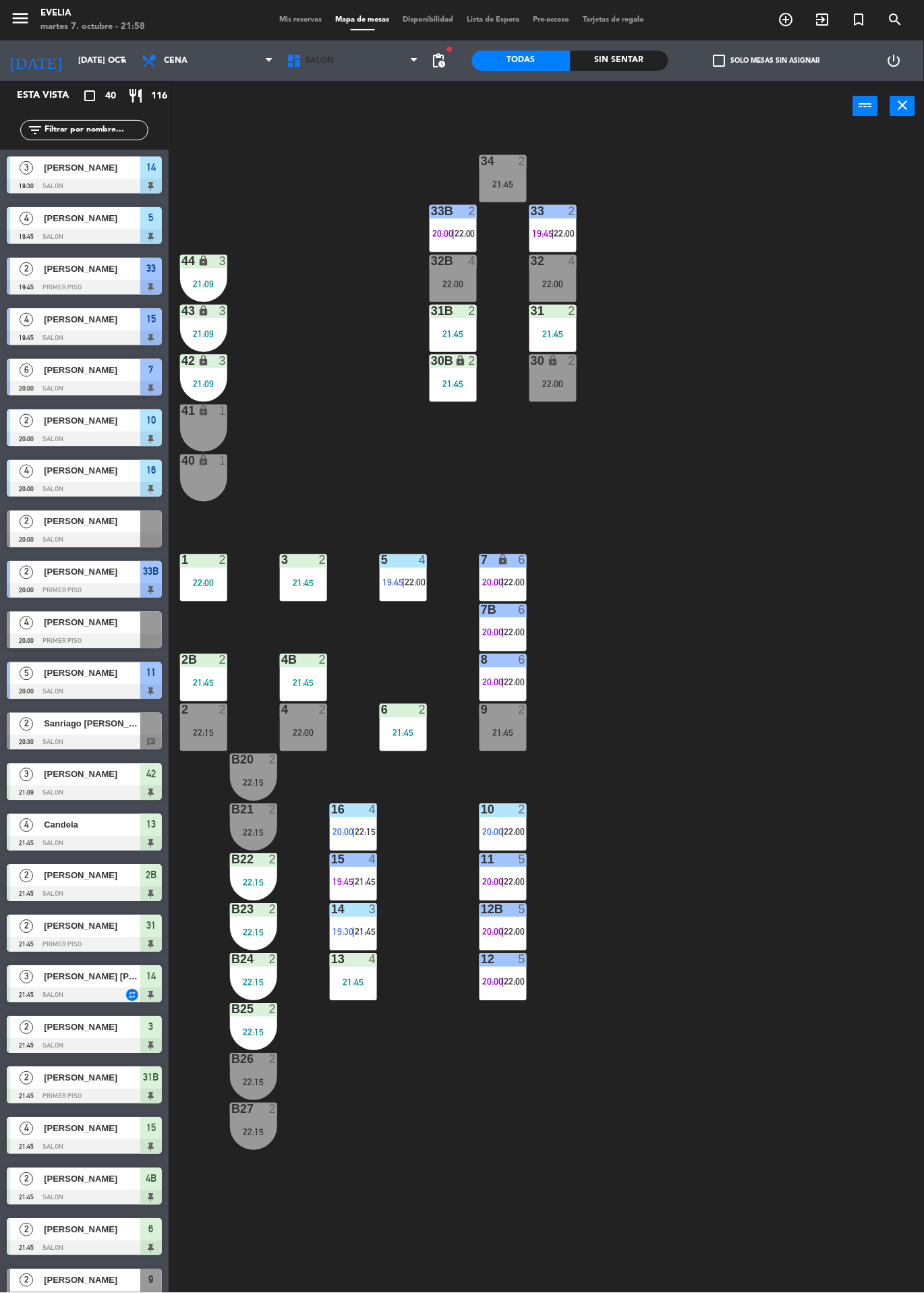
click at [301, 47] on span "SALON" at bounding box center [353, 60] width 145 height 30
click at [305, 19] on span "Mis reservas" at bounding box center [301, 19] width 56 height 8
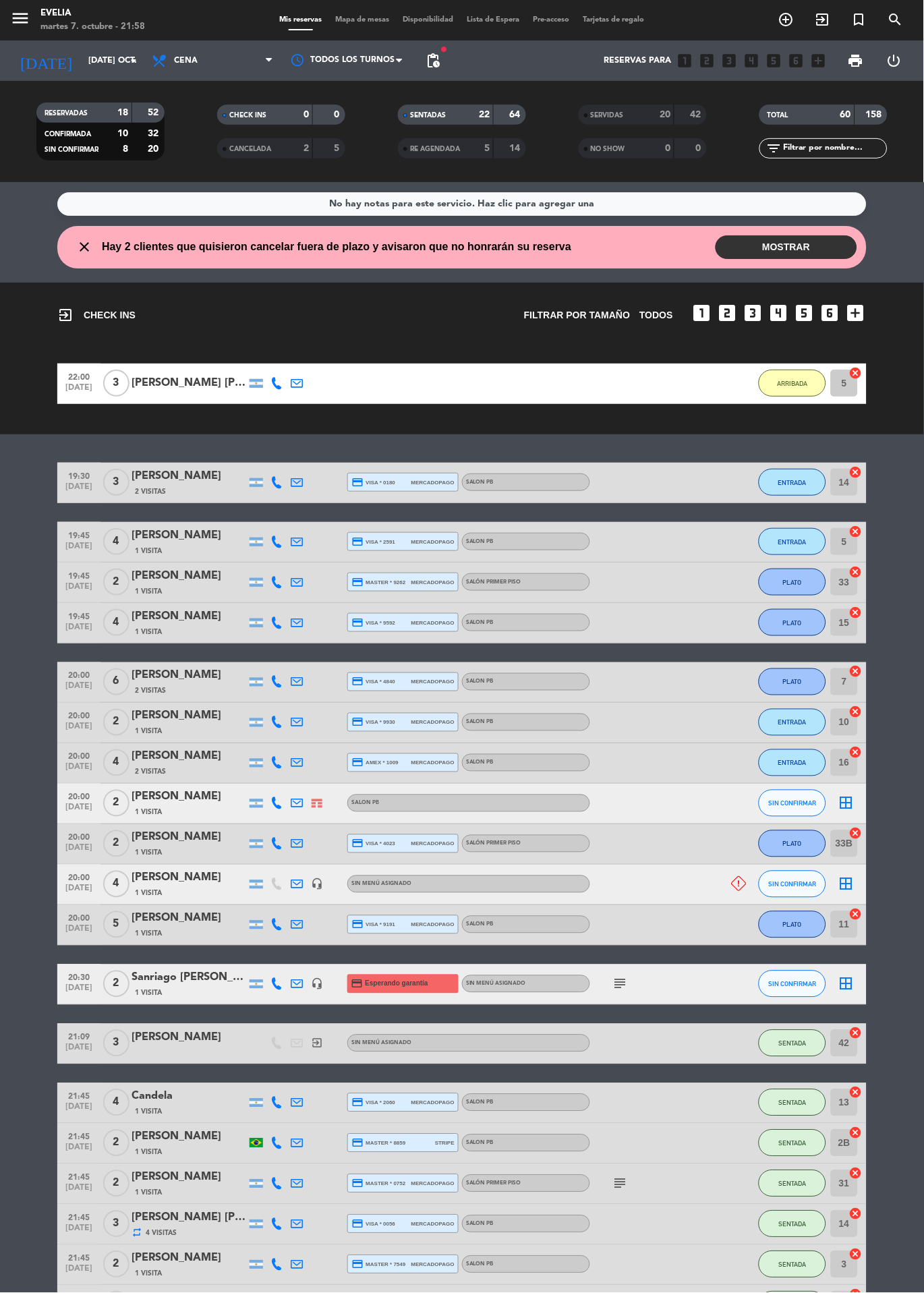
click at [358, 19] on span "Mapa de mesas" at bounding box center [363, 19] width 68 height 8
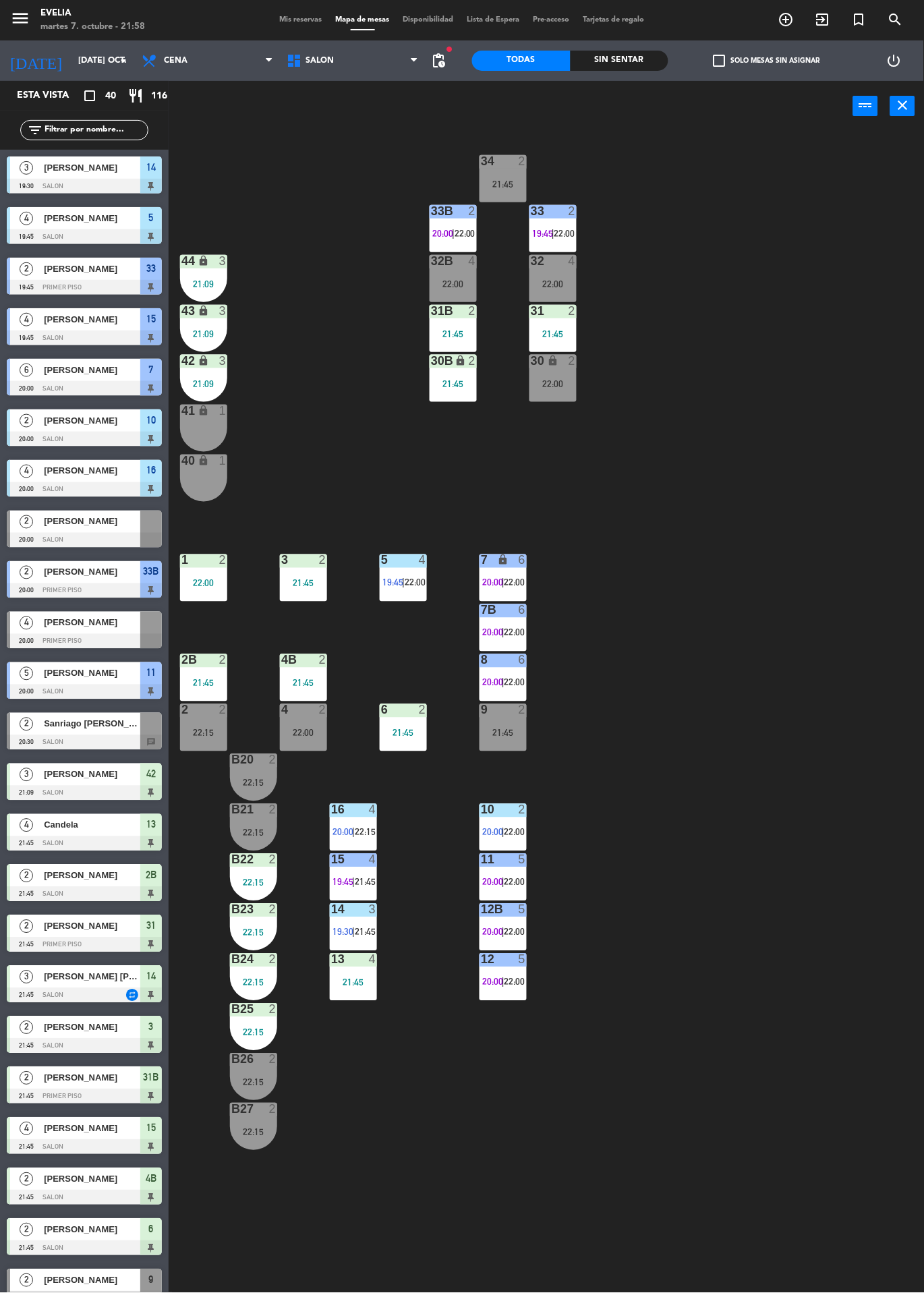
click at [442, 224] on div "33B 2 20:00 | 22:00" at bounding box center [453, 229] width 47 height 47
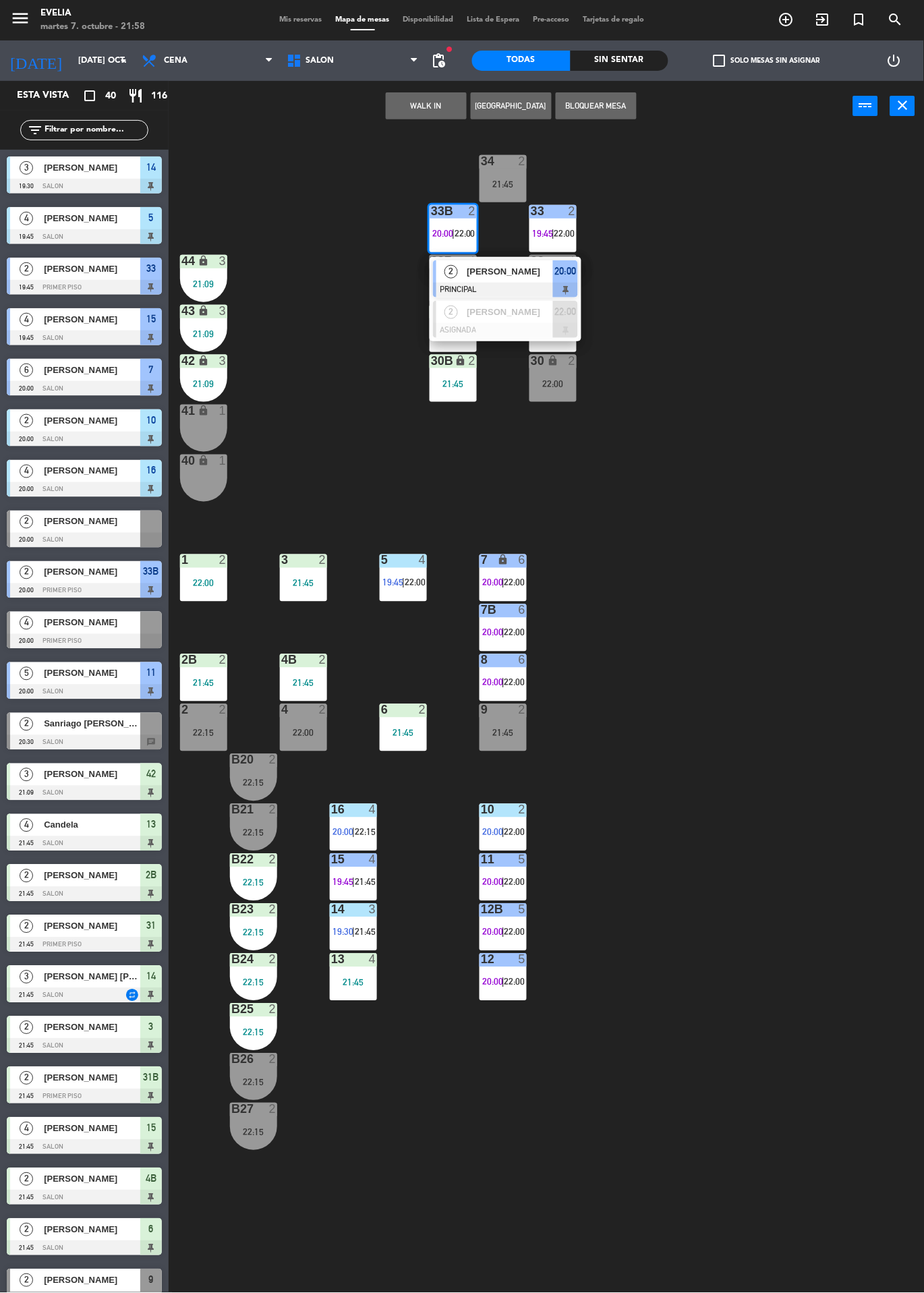
click at [723, 258] on div "34 2 21:45 33B 2 20:00 | 22:00 2 Luciano charon PRINCIPAL 20:00 2 Martina Yurre…" at bounding box center [551, 777] width 746 height 1291
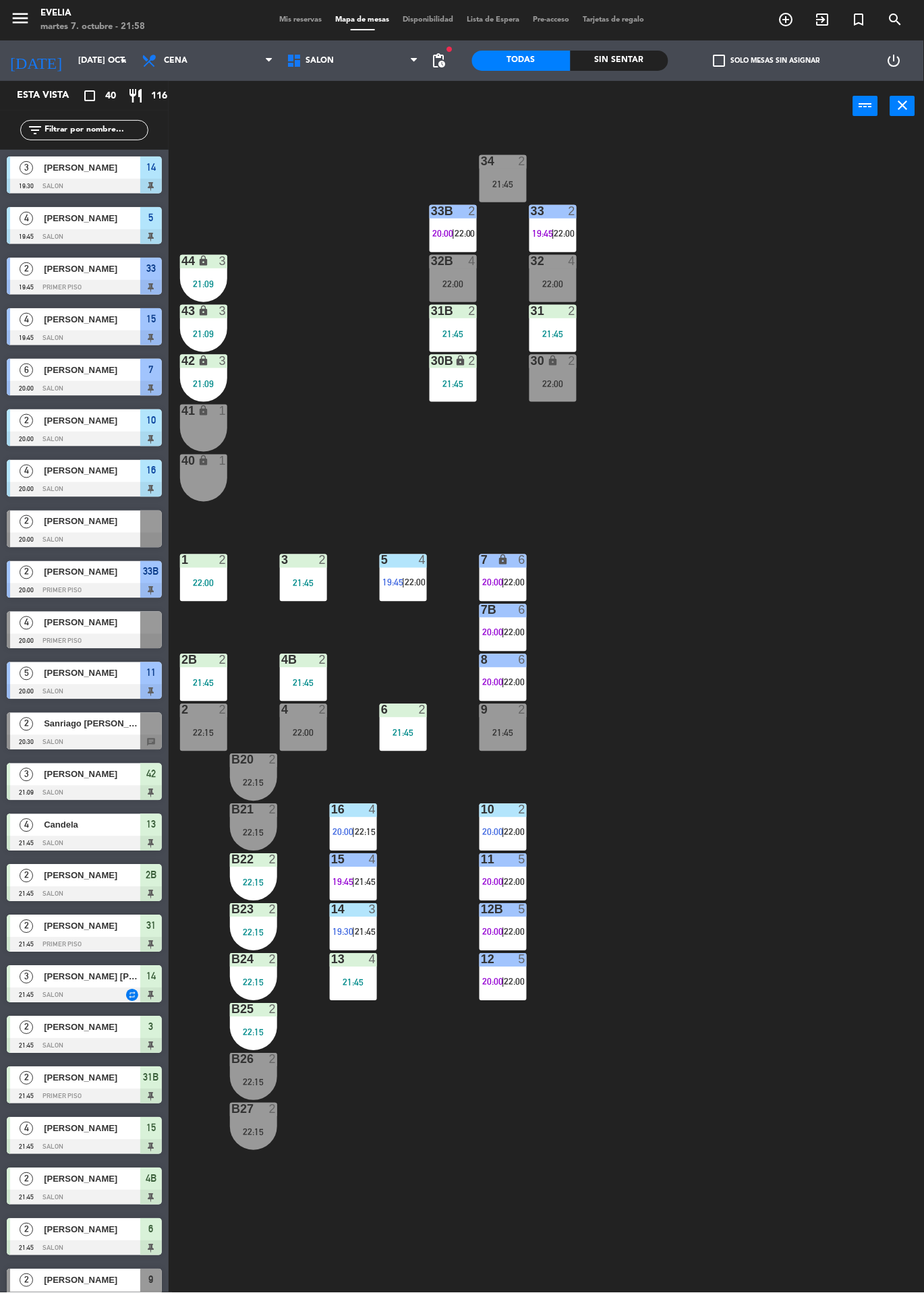
click at [564, 228] on span "22:00" at bounding box center [565, 233] width 21 height 11
click at [744, 207] on div "34 2 21:45 33B 2 20:00 | 22:00 33 2 19:45 | 22:00 44 lock 3 21:09 32B 4 22:00 3…" at bounding box center [551, 777] width 746 height 1291
click at [307, 19] on span "Mis reservas" at bounding box center [301, 19] width 56 height 8
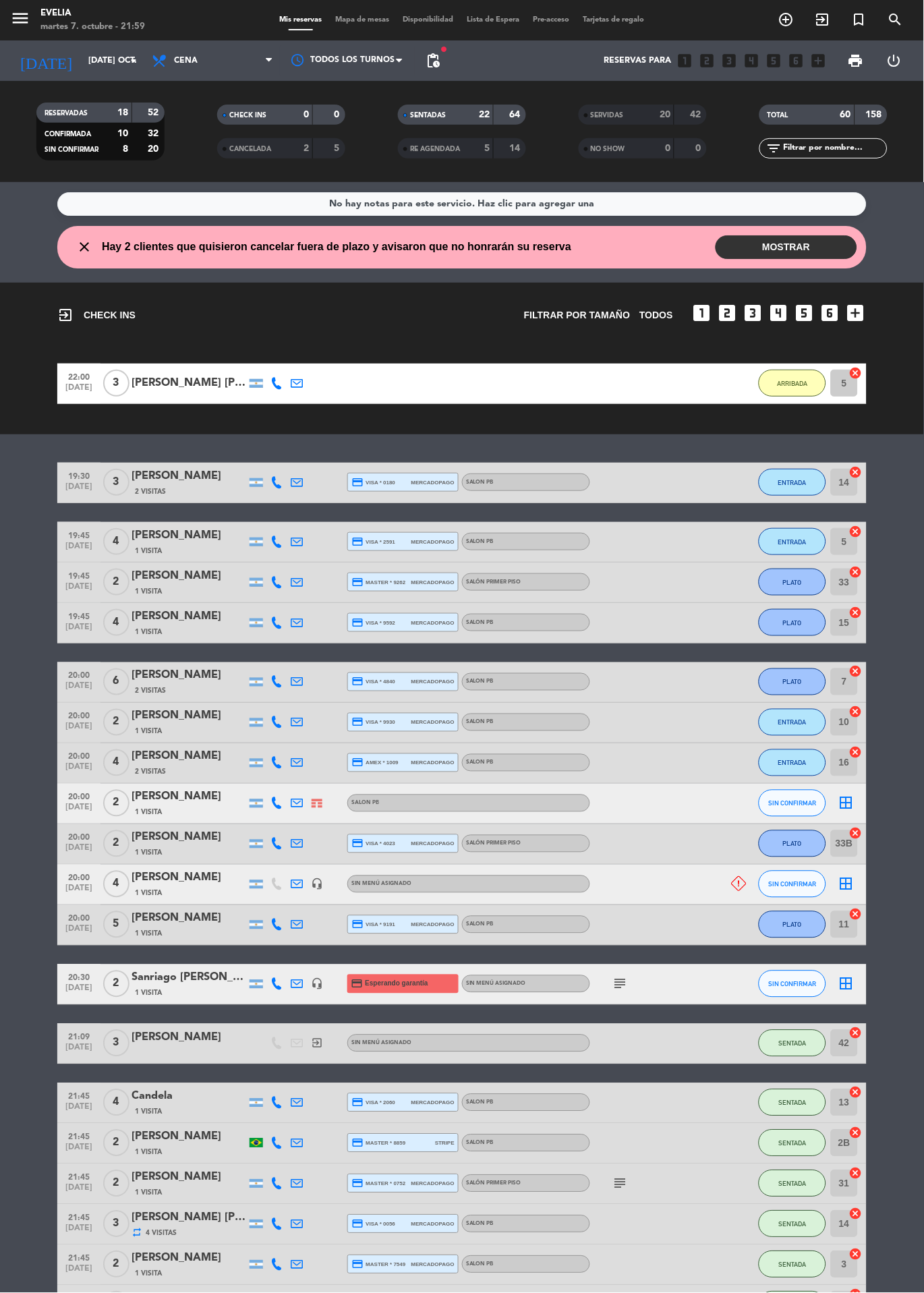
click at [375, 19] on span "Mapa de mesas" at bounding box center [363, 19] width 68 height 8
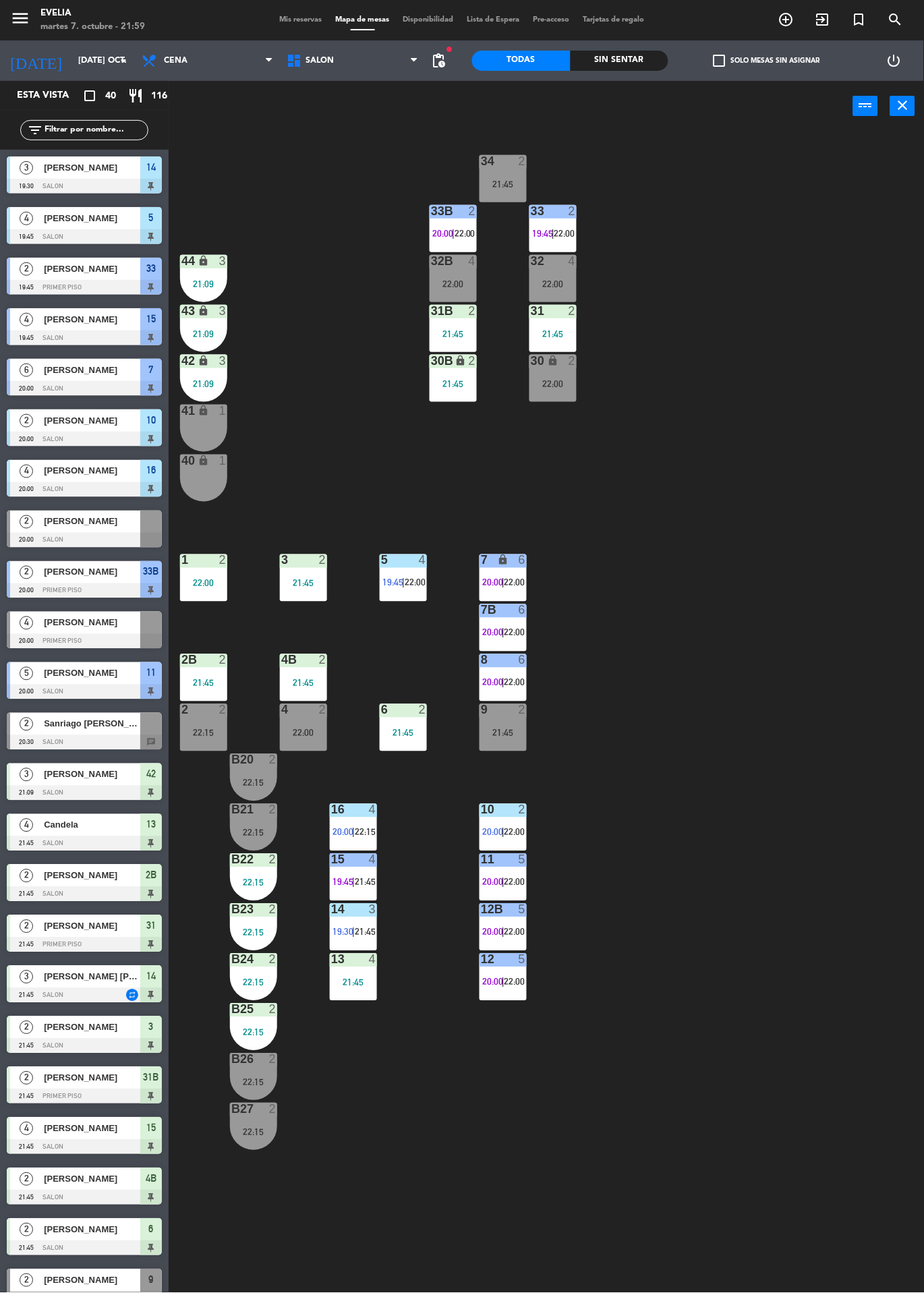
click at [554, 224] on div "33 2 19:45 | 22:00" at bounding box center [553, 229] width 47 height 47
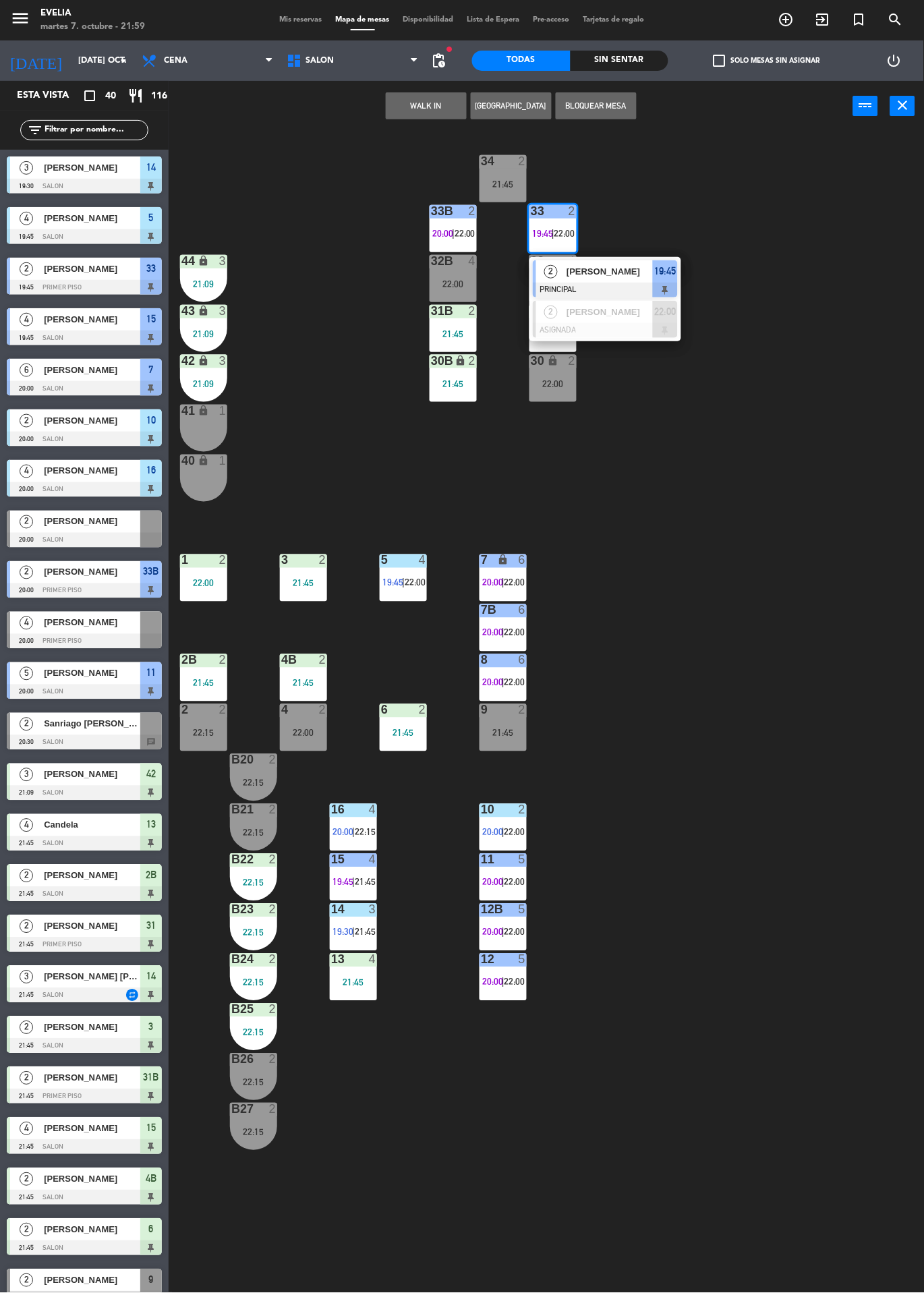
click at [643, 328] on div at bounding box center [605, 331] width 145 height 15
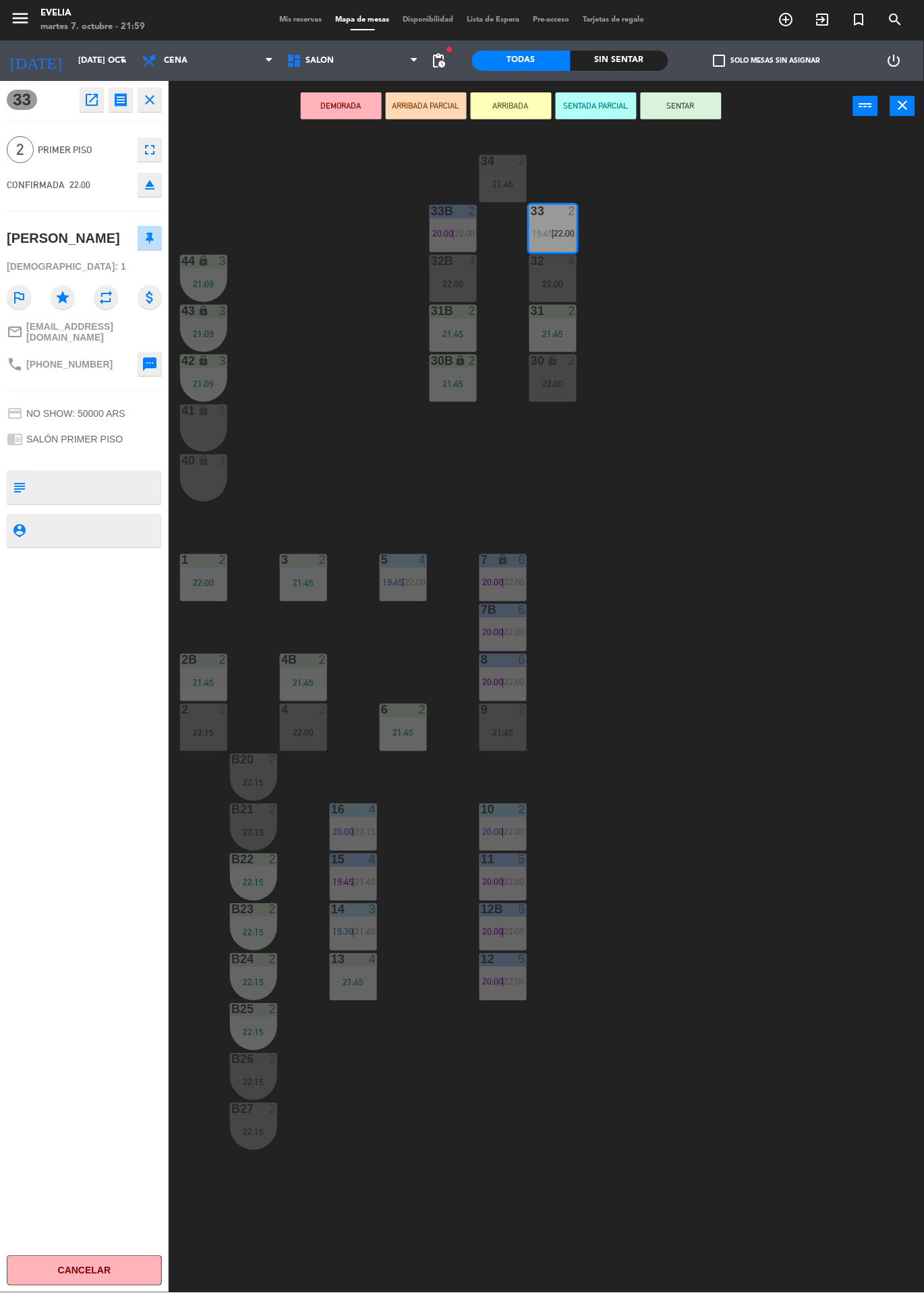
click at [565, 382] on div "22:00" at bounding box center [553, 383] width 47 height 9
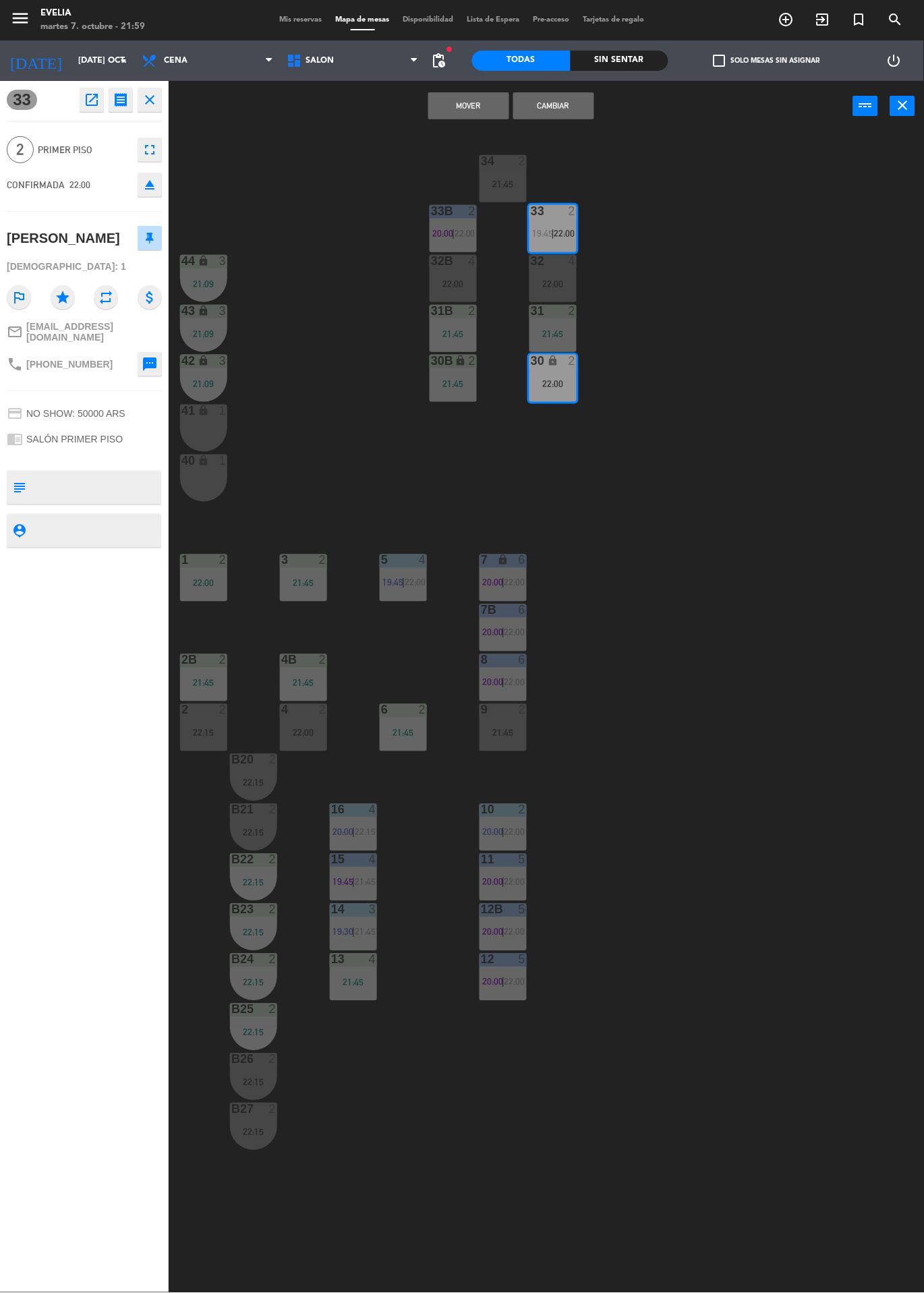
click at [476, 116] on button "Mover" at bounding box center [469, 106] width 81 height 27
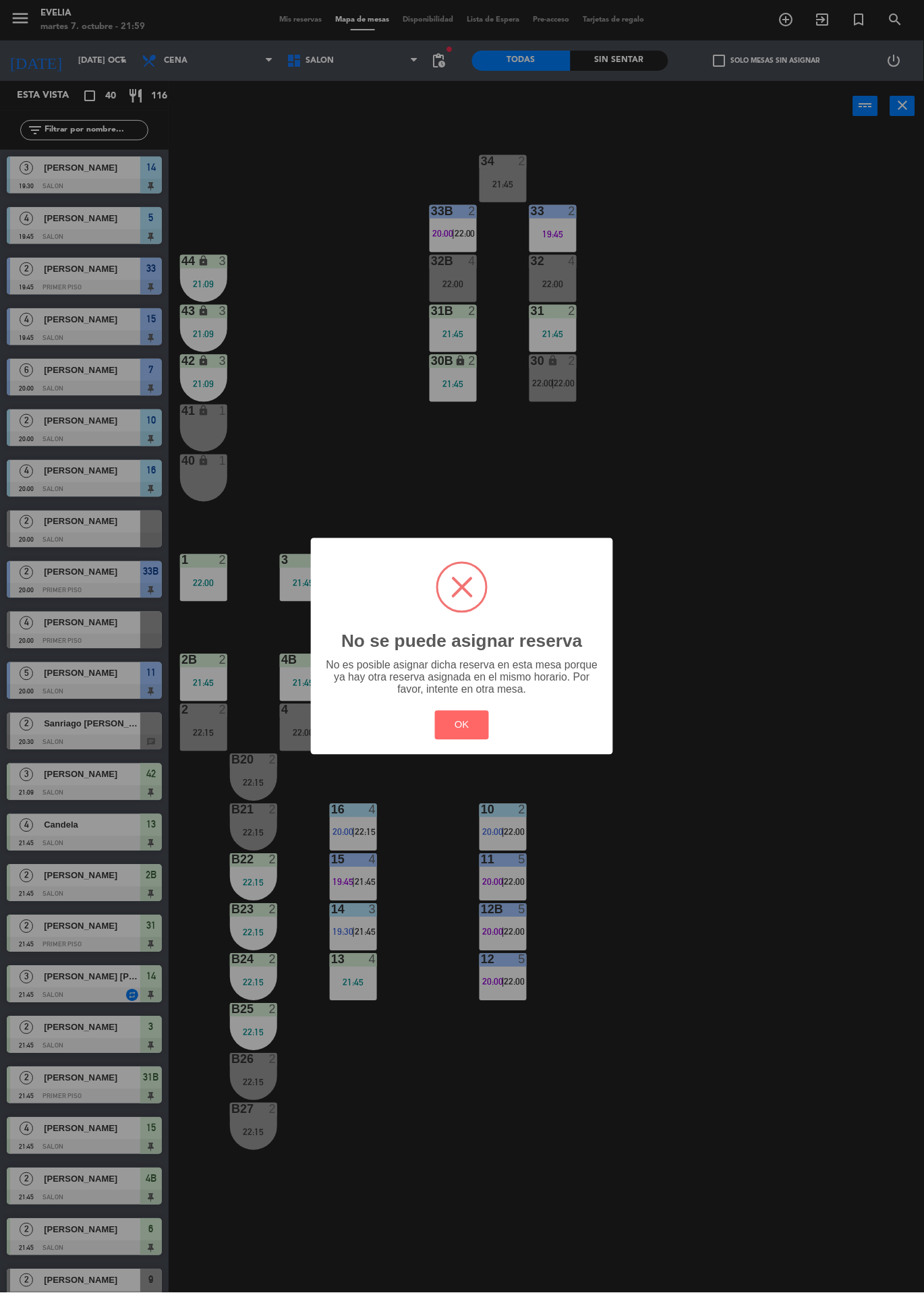
click at [462, 740] on button "OK" at bounding box center [462, 725] width 55 height 29
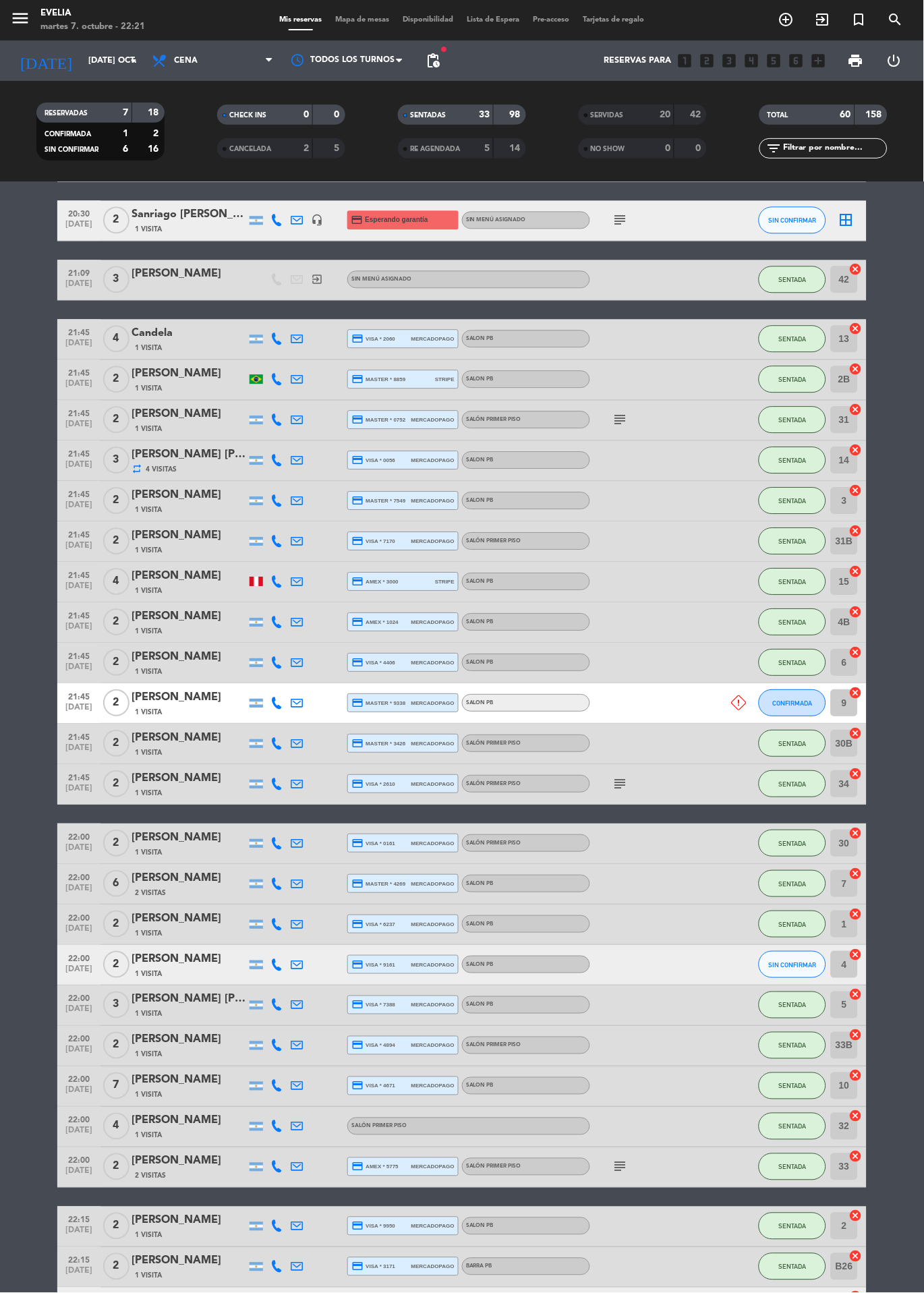
scroll to position [693, 0]
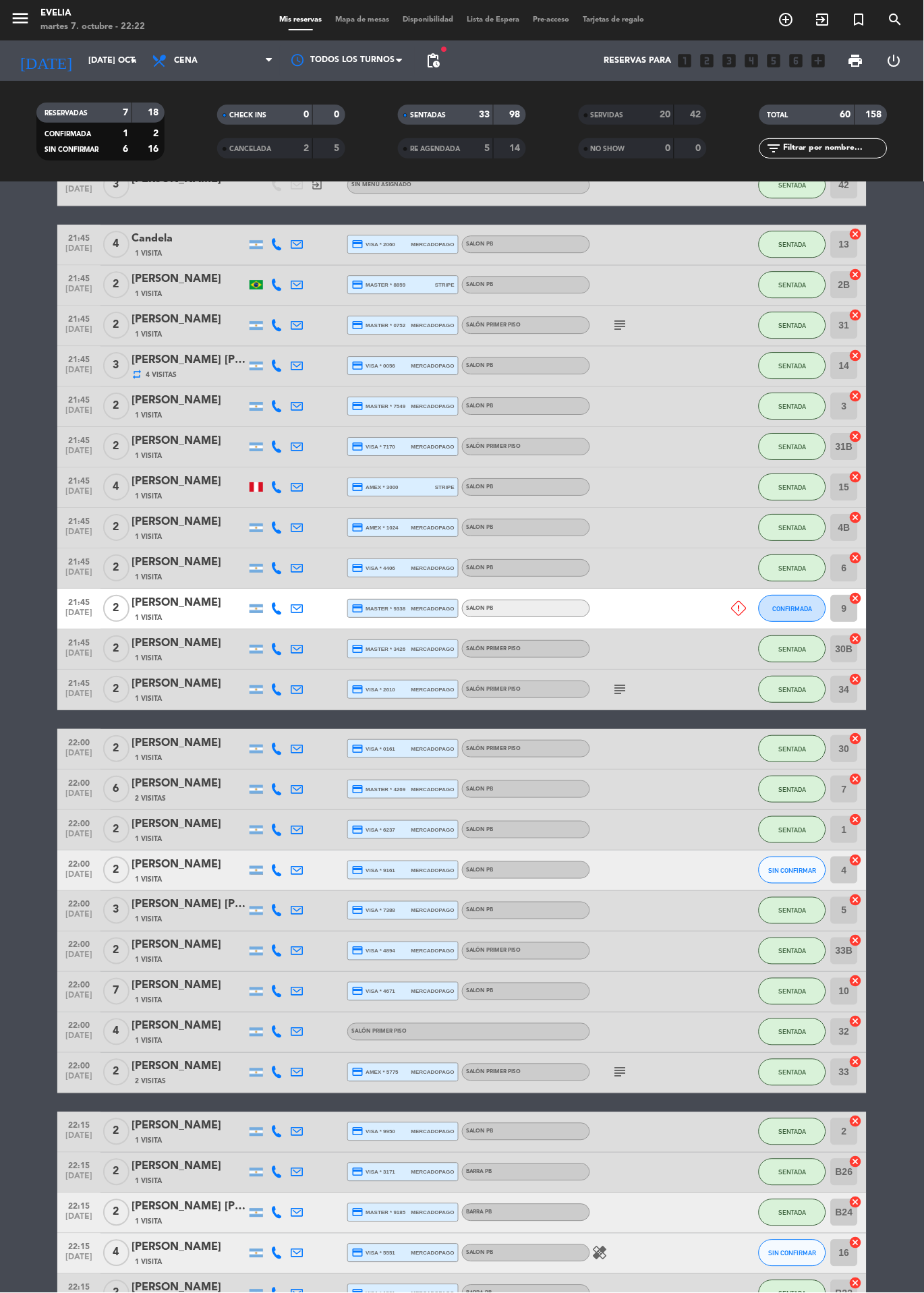
click at [365, 20] on span "Mapa de mesas" at bounding box center [363, 19] width 68 height 8
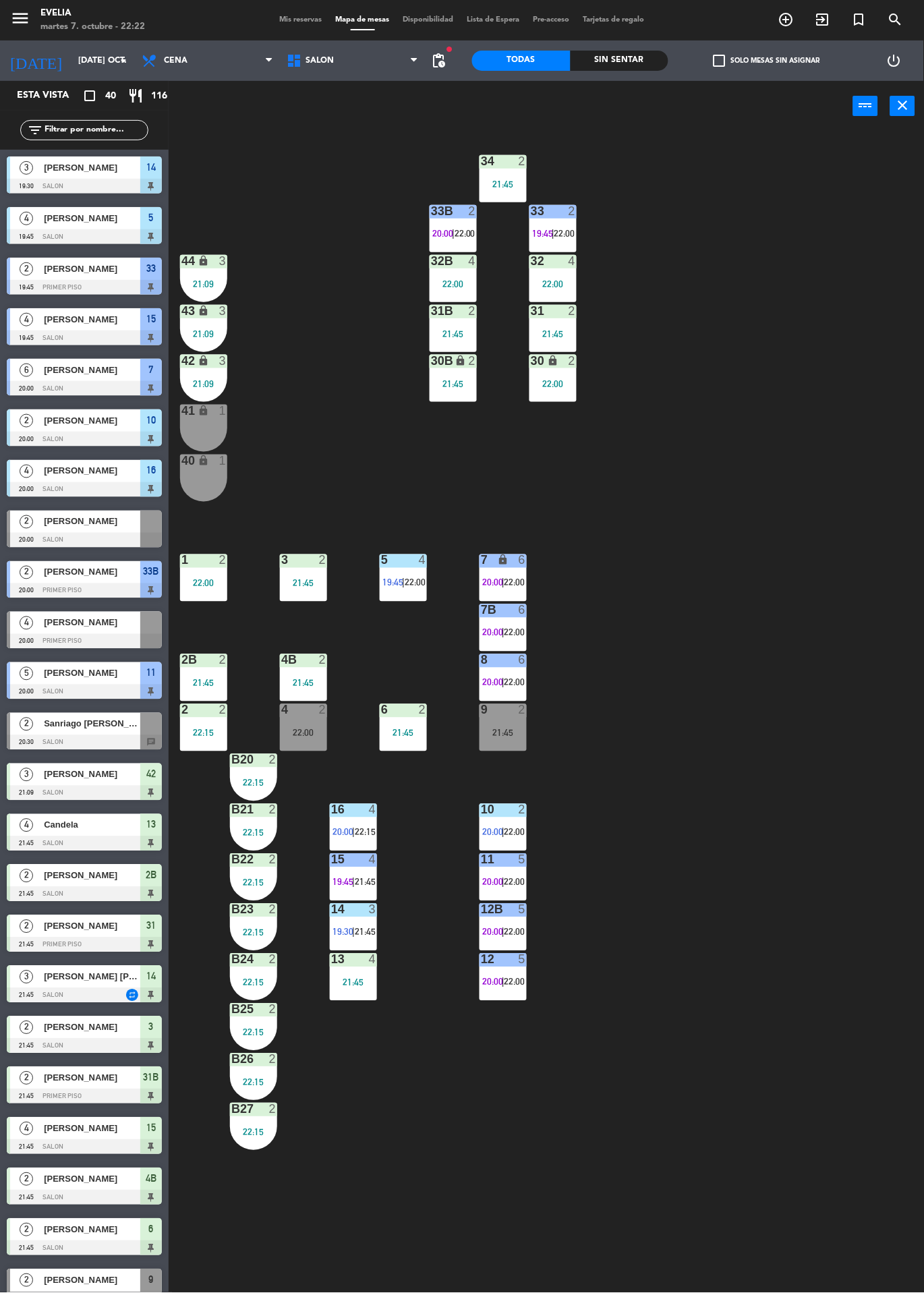
click at [267, 1077] on div "22:15" at bounding box center [254, 1082] width 47 height 10
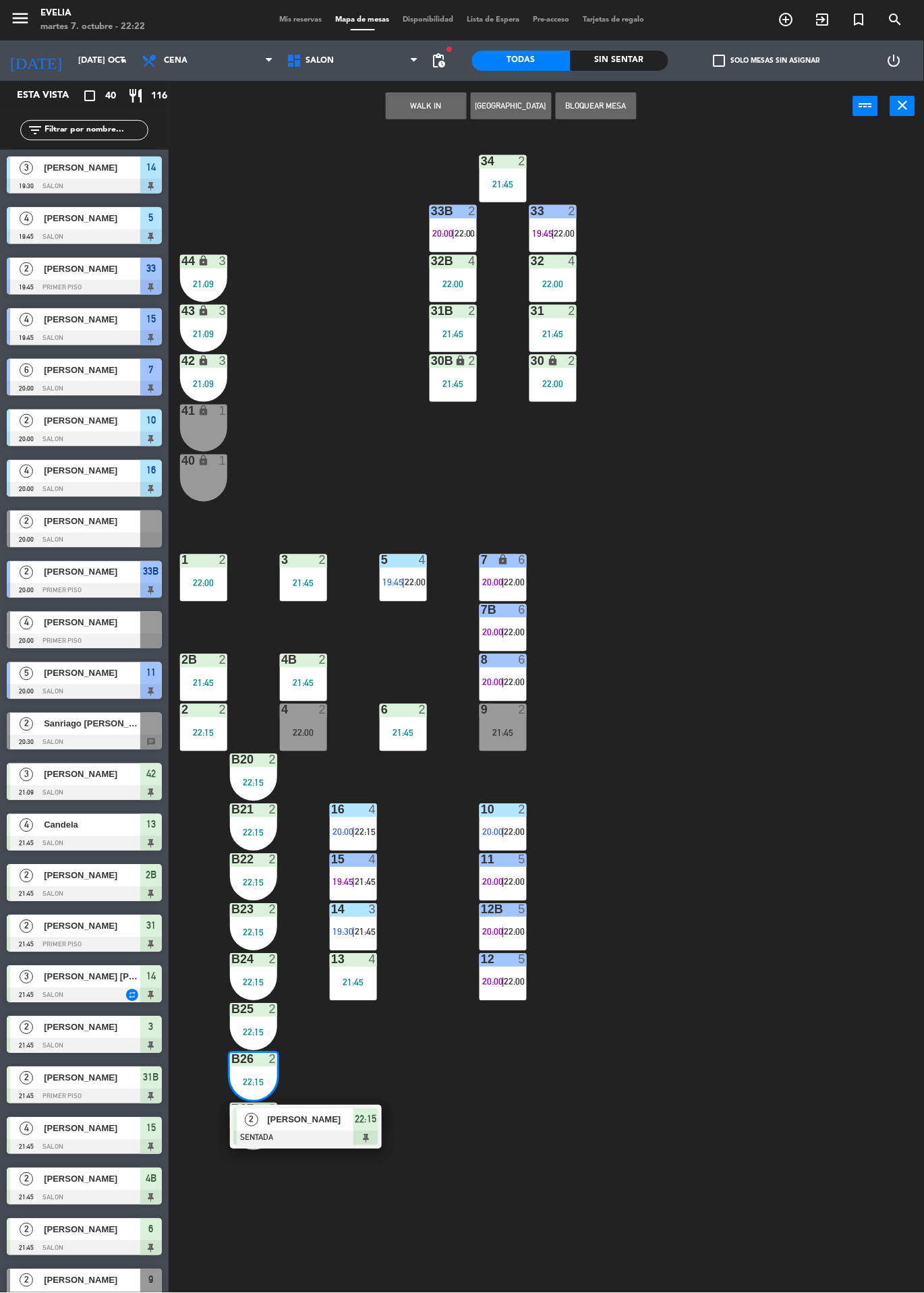
click at [502, 1159] on div "34 2 21:45 33B 2 20:00 | 22:00 33 2 19:45 | 22:00 44 lock 3 21:09 32B 4 22:00 3…" at bounding box center [551, 777] width 746 height 1291
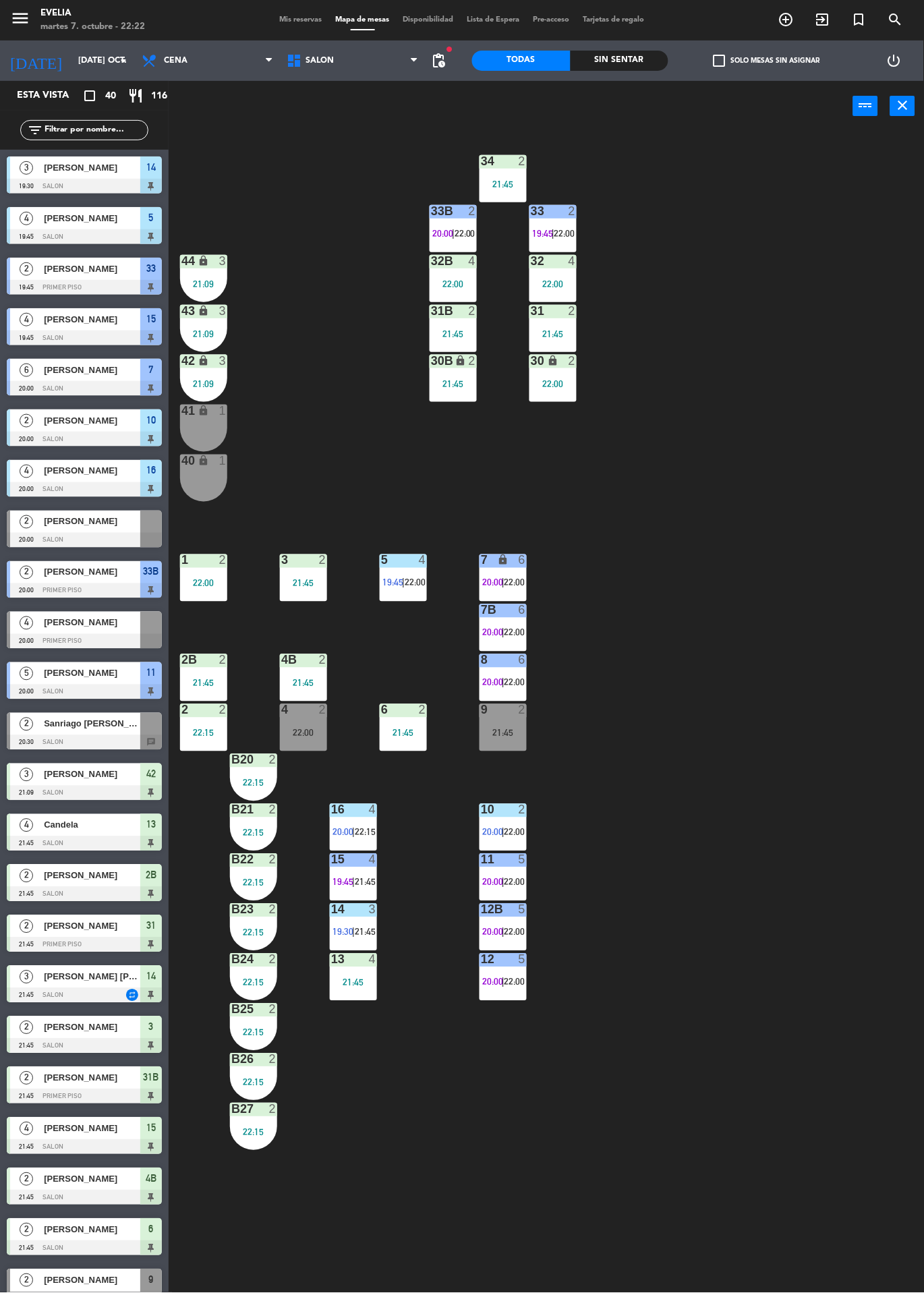
click at [262, 1014] on div at bounding box center [254, 1009] width 22 height 12
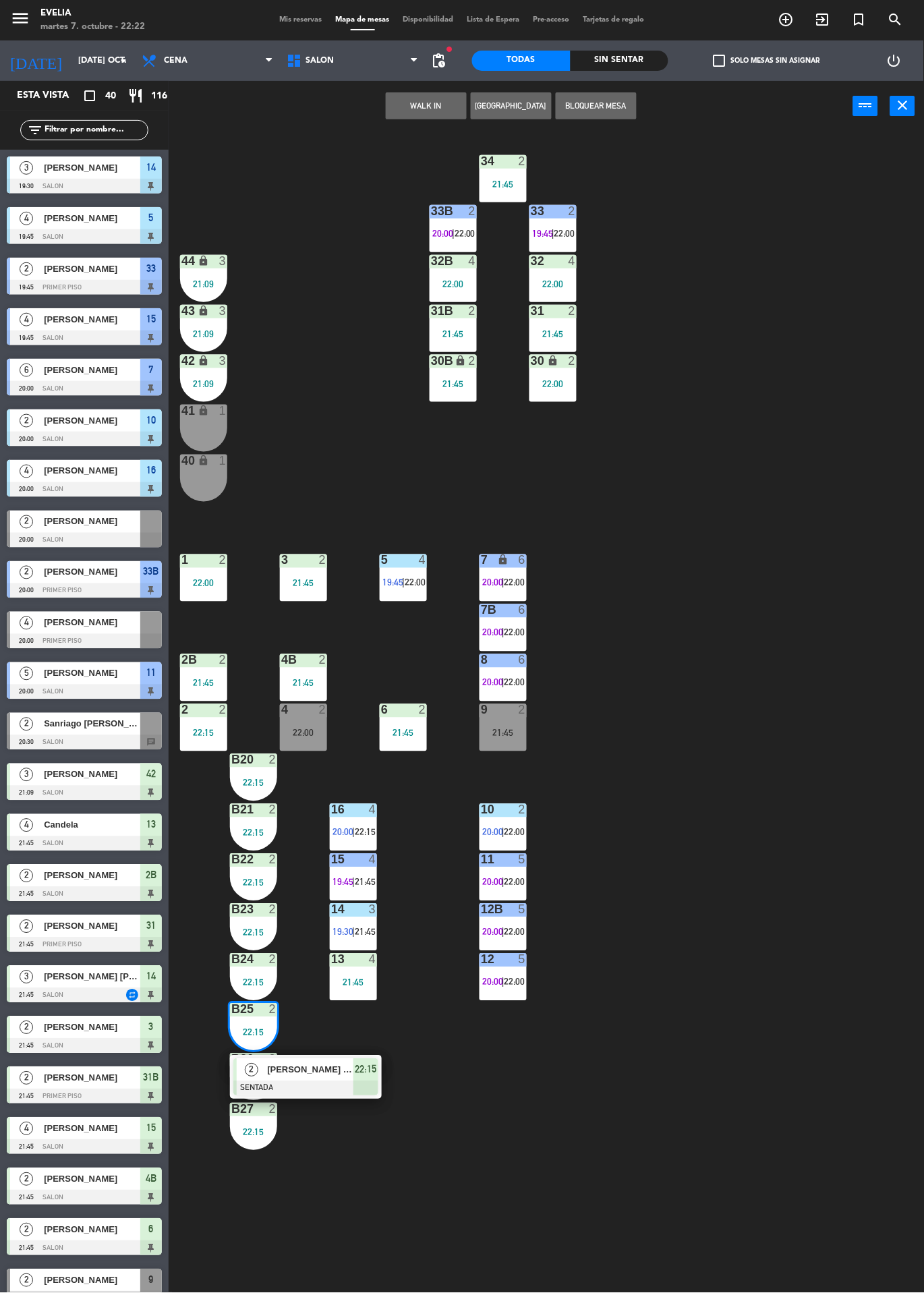
click at [558, 1225] on div "34 2 21:45 33B 2 20:00 | 22:00 33 2 19:45 | 22:00 44 lock 3 21:09 32B 4 22:00 3…" at bounding box center [551, 777] width 746 height 1291
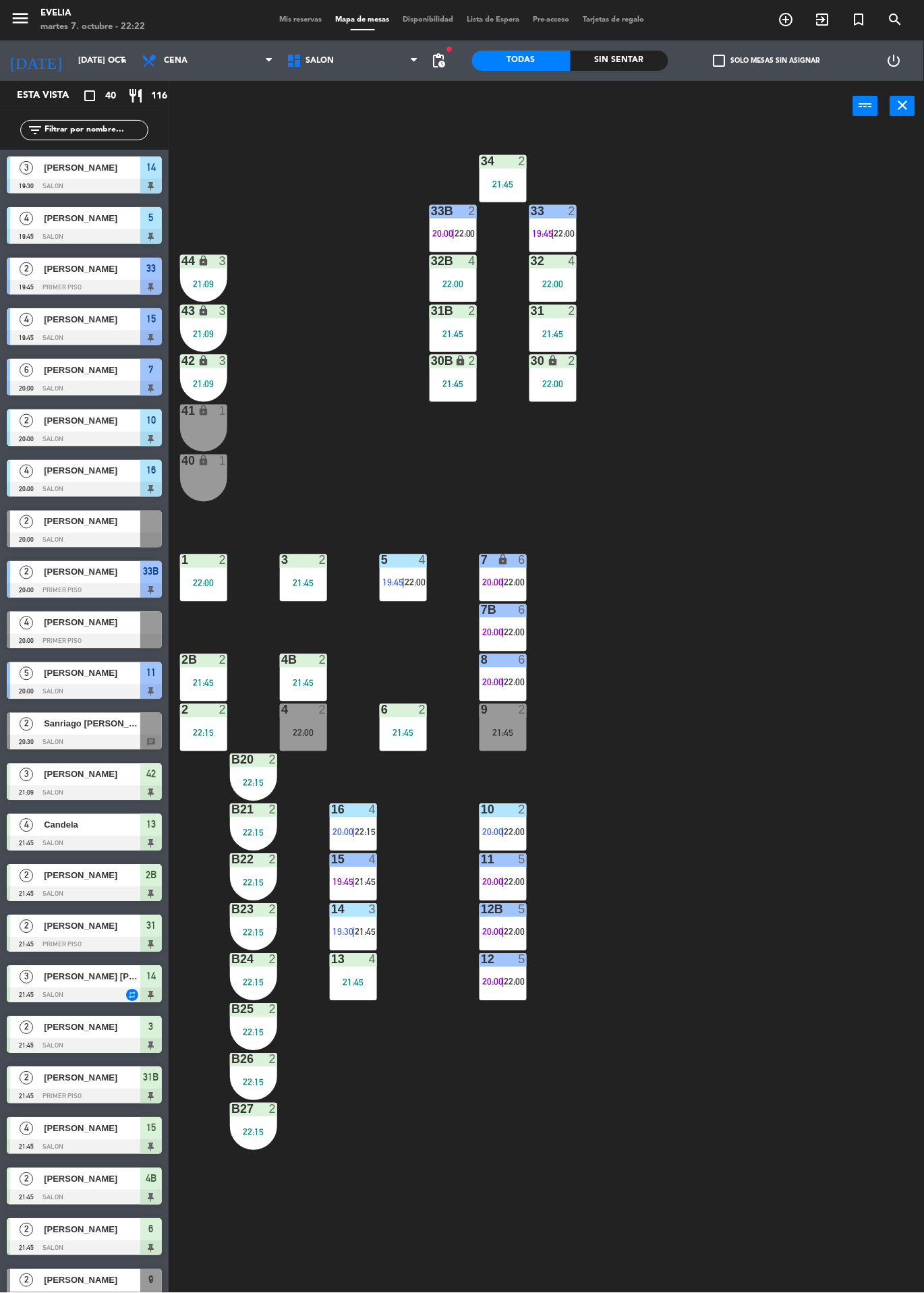
click at [265, 932] on div "22:15" at bounding box center [254, 933] width 47 height 9
click at [425, 1091] on div "34 2 21:45 33B 2 20:00 | 22:00 33 2 19:45 | 22:00 44 lock 3 21:09 32B 4 22:00 3…" at bounding box center [551, 777] width 746 height 1291
click at [258, 829] on div "22:15" at bounding box center [254, 833] width 47 height 9
click at [658, 806] on div "34 2 21:45 33B 2 20:00 | 22:00 33 2 19:45 | 22:00 44 lock 3 21:09 32B 4 22:00 3…" at bounding box center [551, 777] width 746 height 1291
click at [254, 884] on div "22:15" at bounding box center [254, 883] width 47 height 9
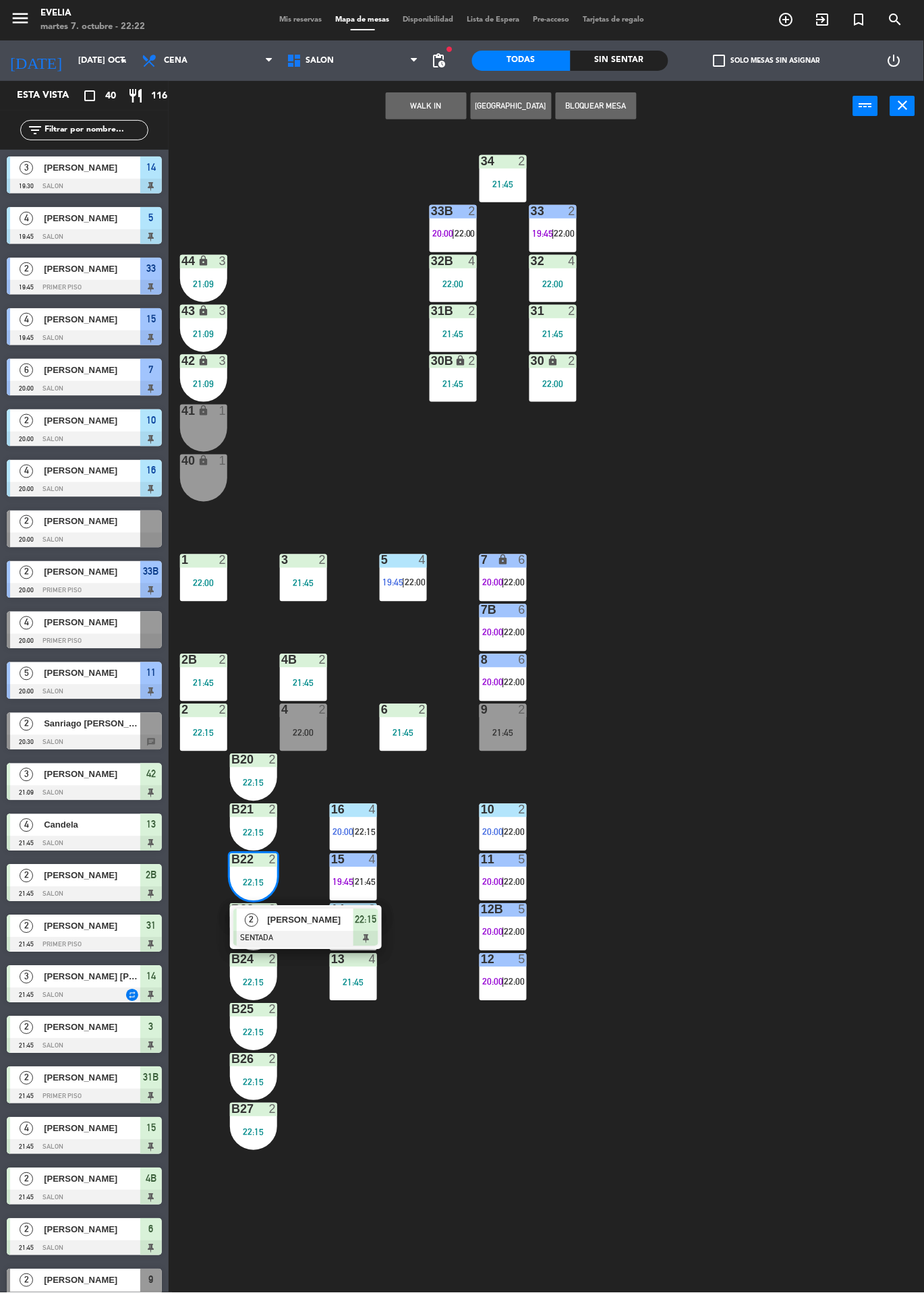
click at [685, 830] on div "34 2 21:45 33B 2 20:00 | 22:00 33 2 19:45 | 22:00 44 lock 3 21:09 32B 4 22:00 3…" at bounding box center [551, 777] width 746 height 1291
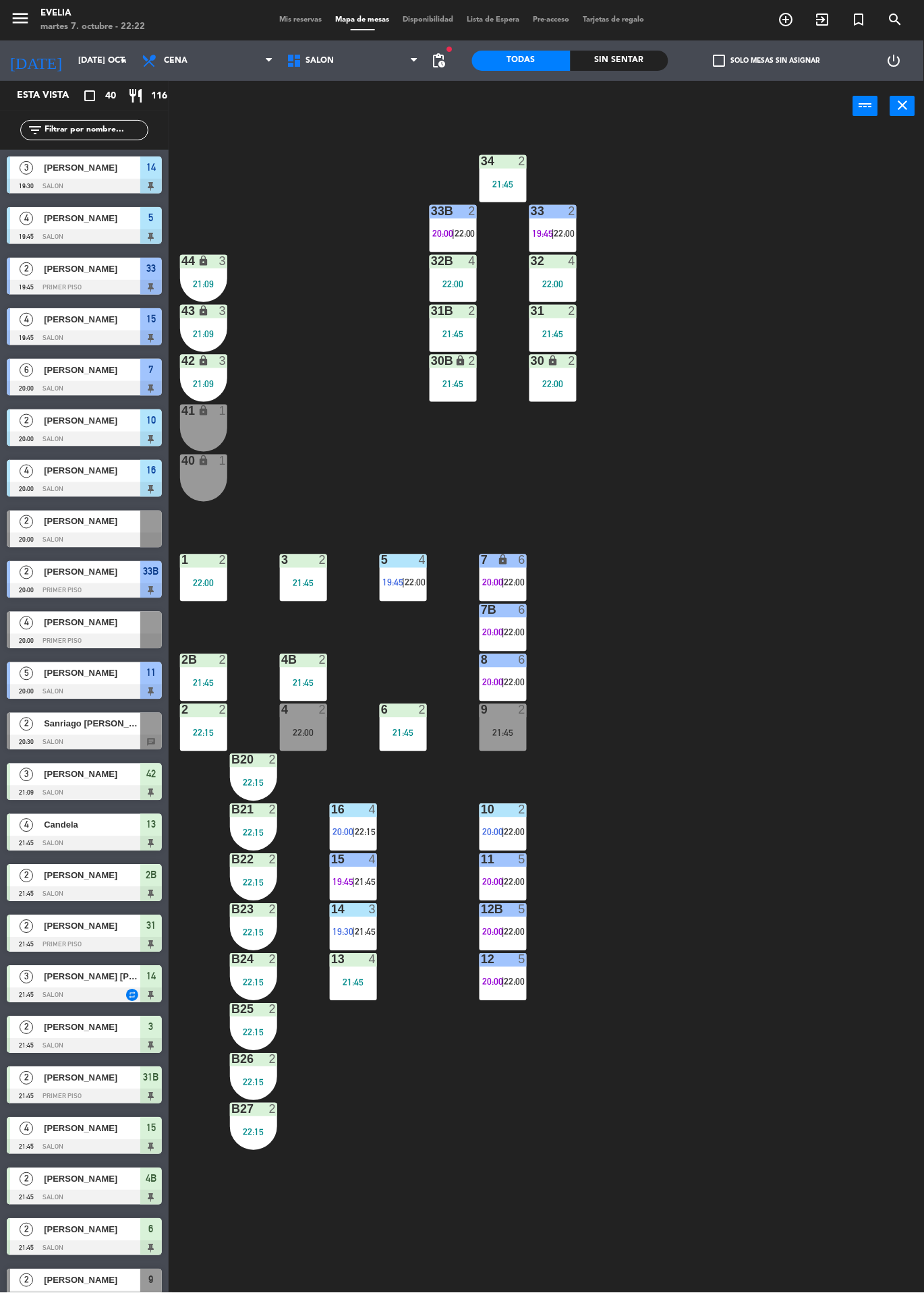
click at [296, 17] on span "Mis reservas" at bounding box center [301, 19] width 56 height 8
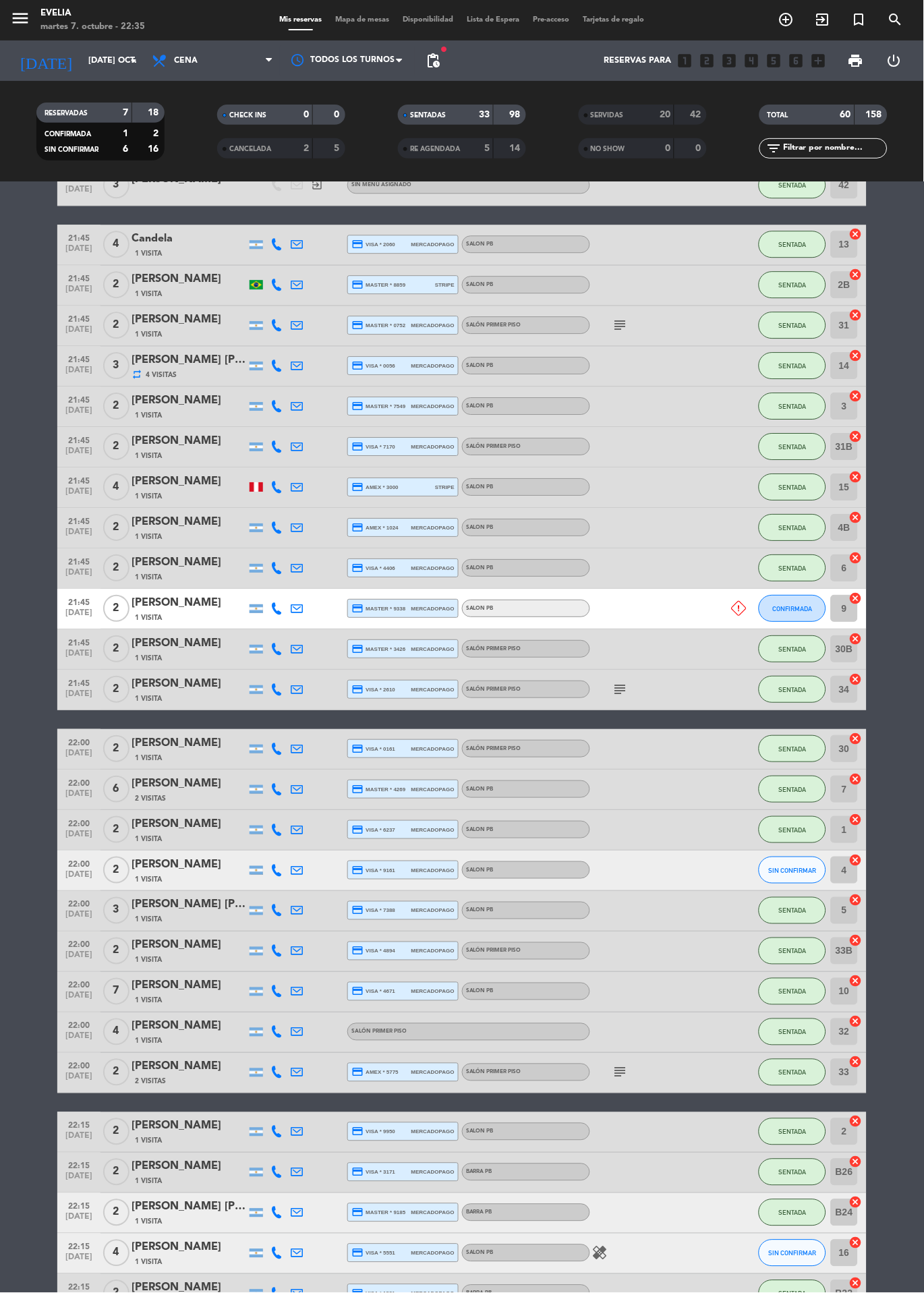
scroll to position [123, 0]
click at [607, 1245] on icon "healing" at bounding box center [600, 1252] width 16 height 16
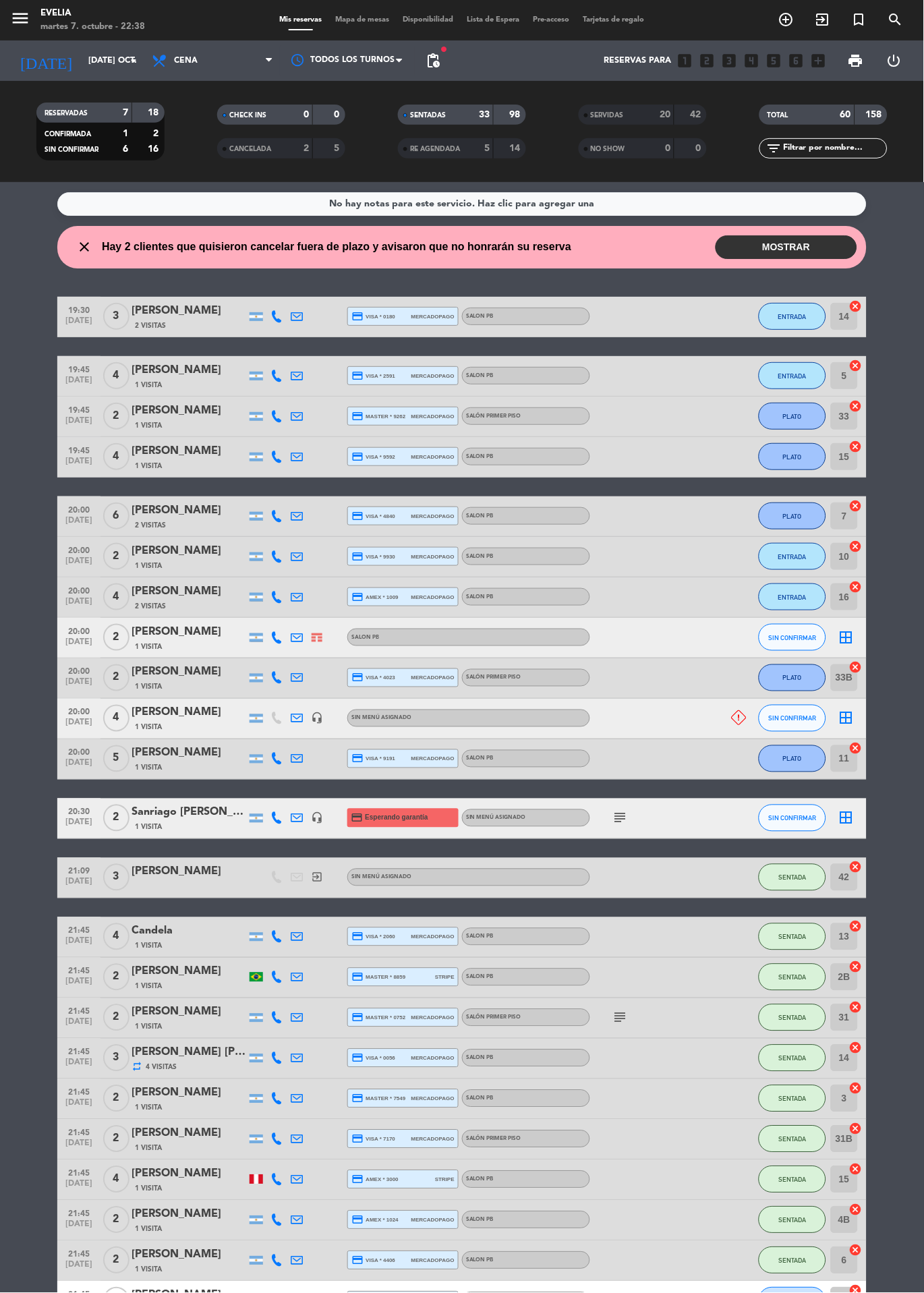
scroll to position [693, 0]
